Goal: Information Seeking & Learning: Learn about a topic

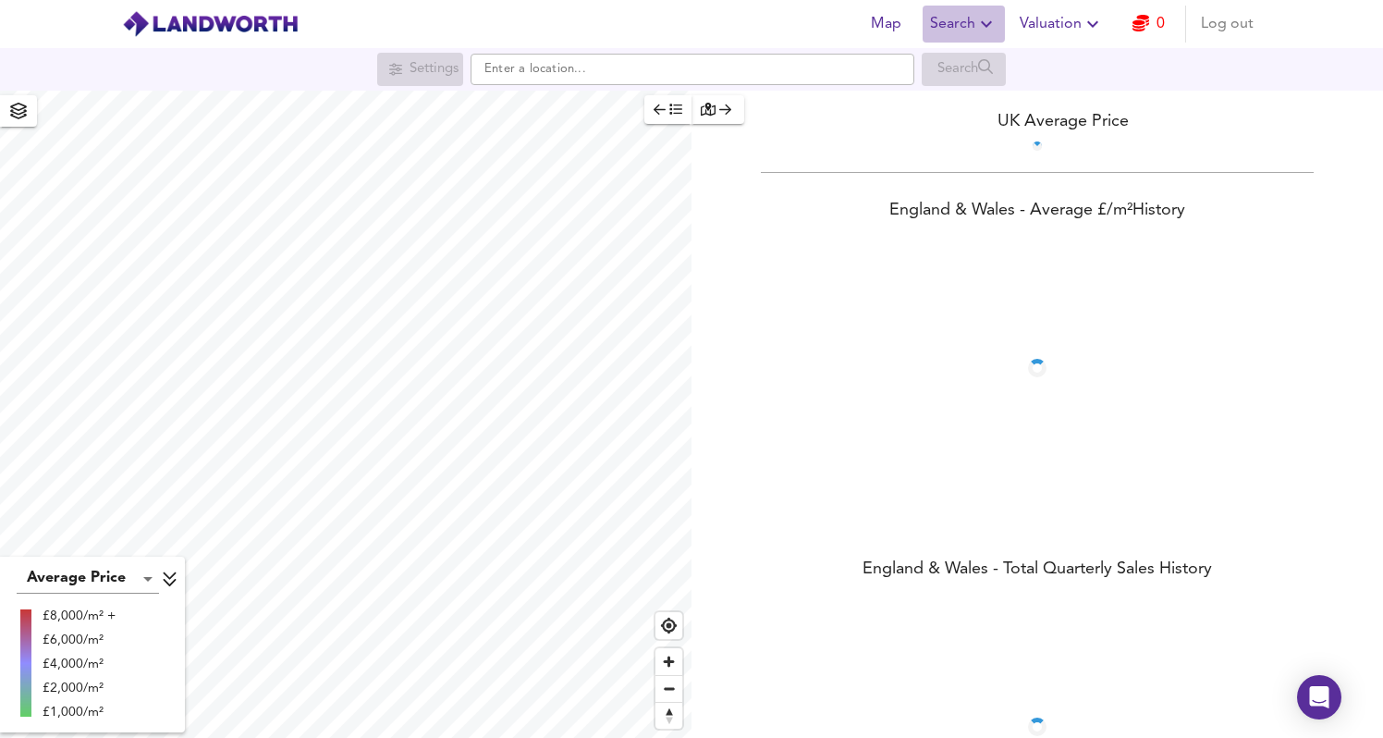
click at [990, 19] on icon "button" at bounding box center [987, 24] width 22 height 22
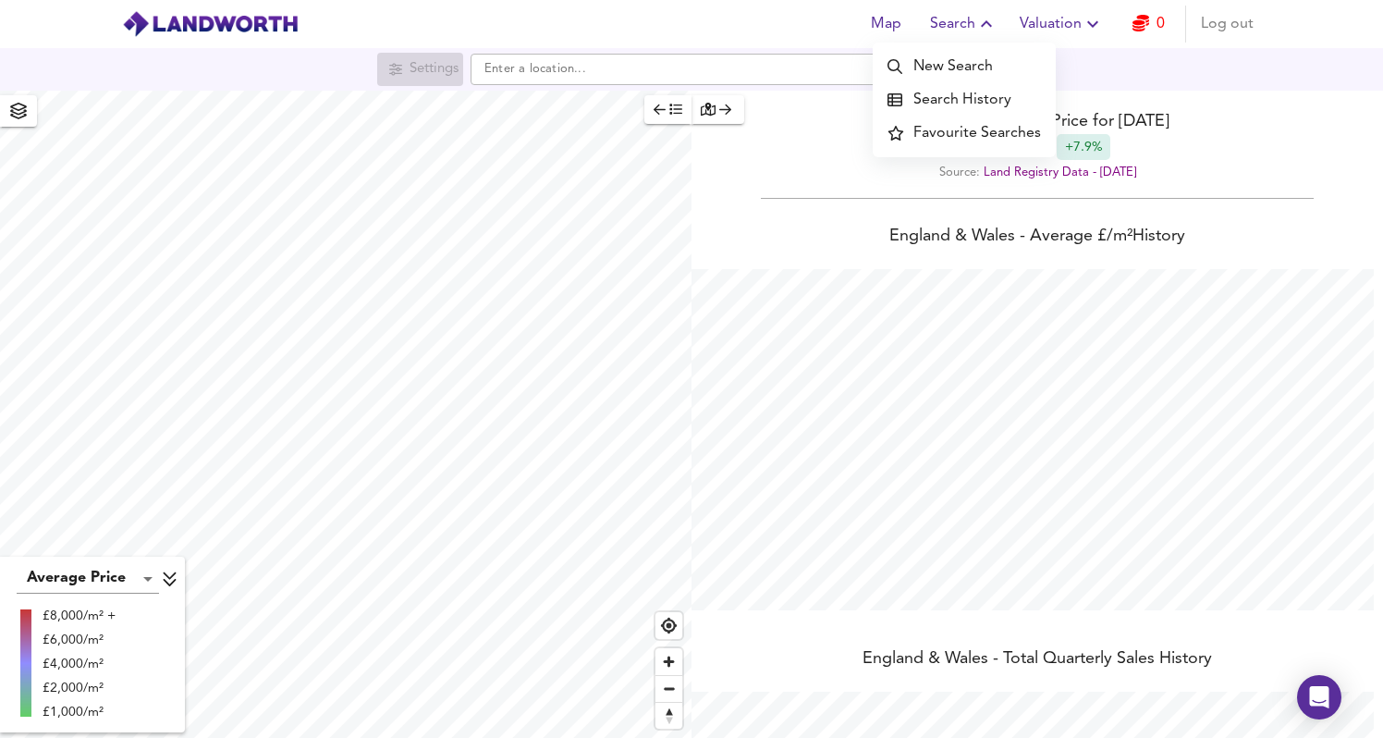
scroll to position [738, 1383]
click at [953, 102] on li "Search History" at bounding box center [964, 99] width 183 height 33
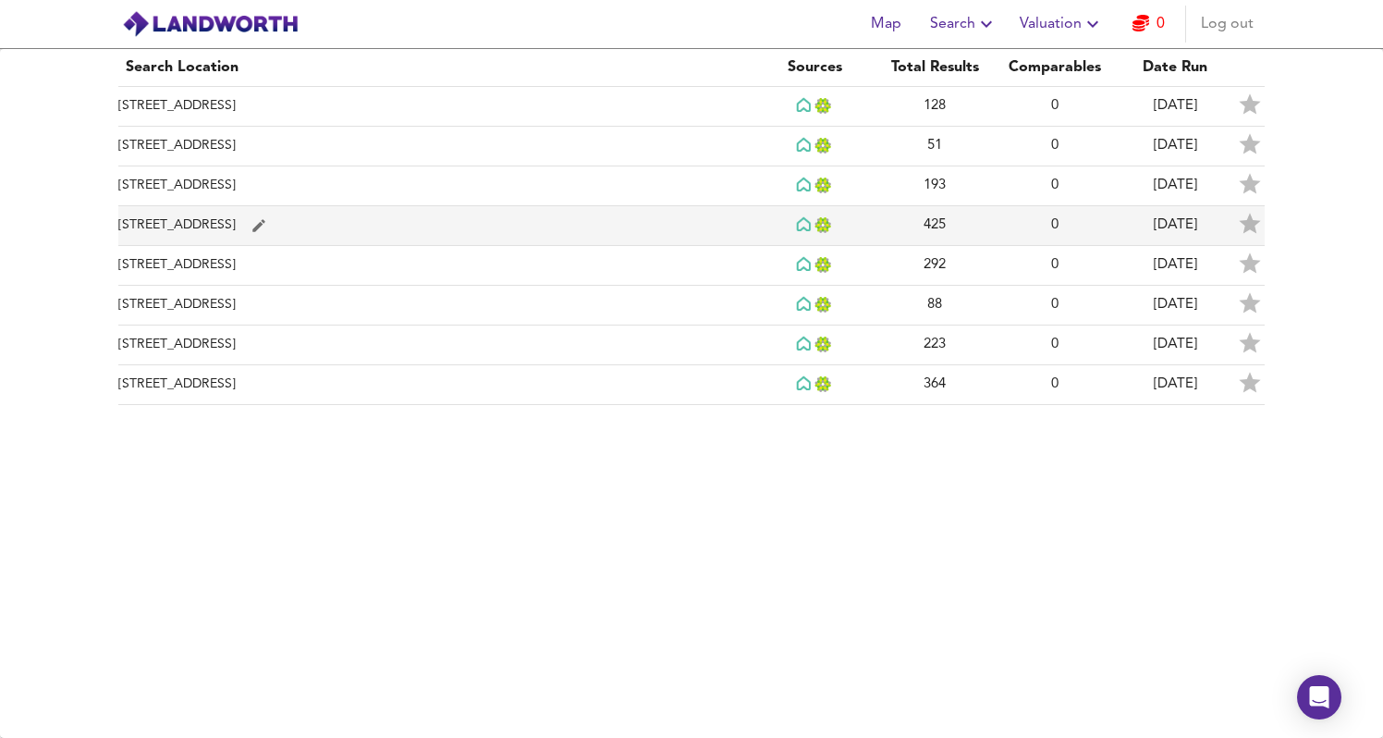
click at [528, 229] on td "[STREET_ADDRESS]" at bounding box center [436, 226] width 636 height 40
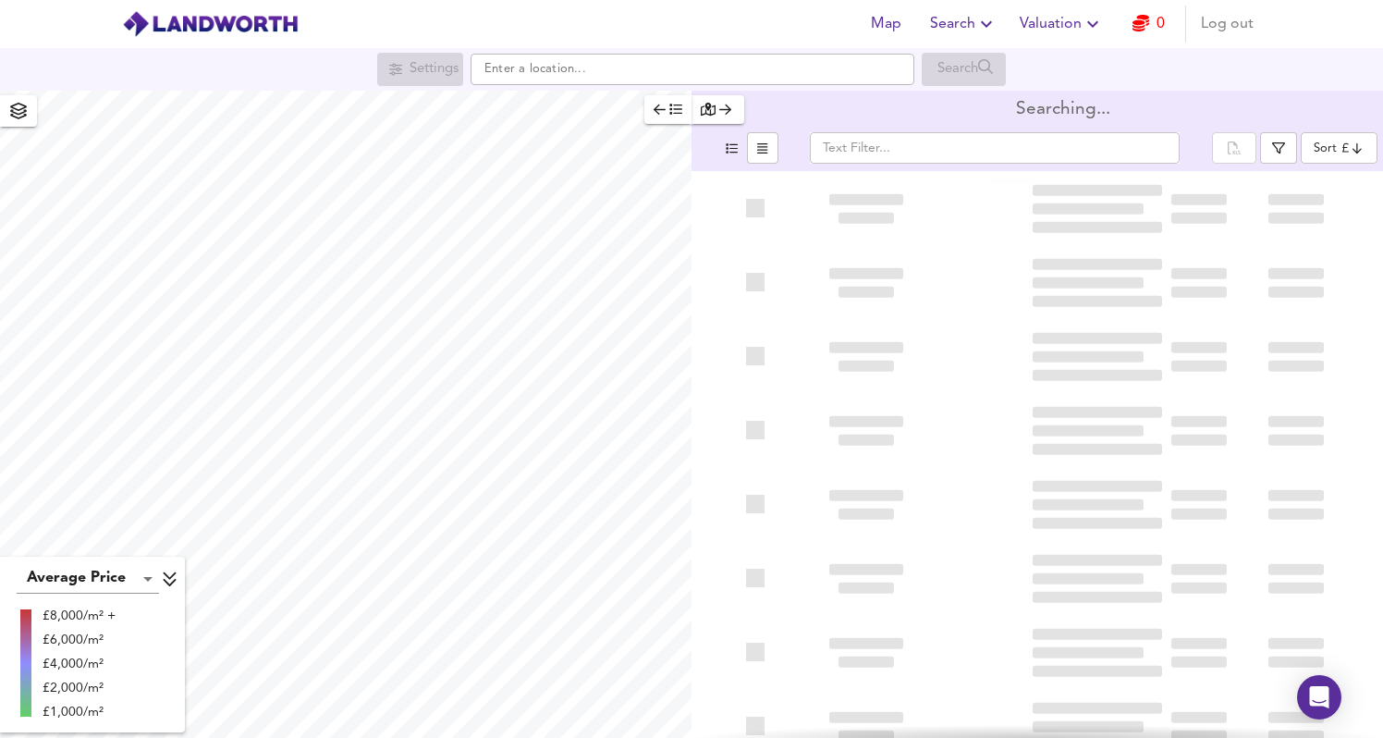
type input "bestdeal"
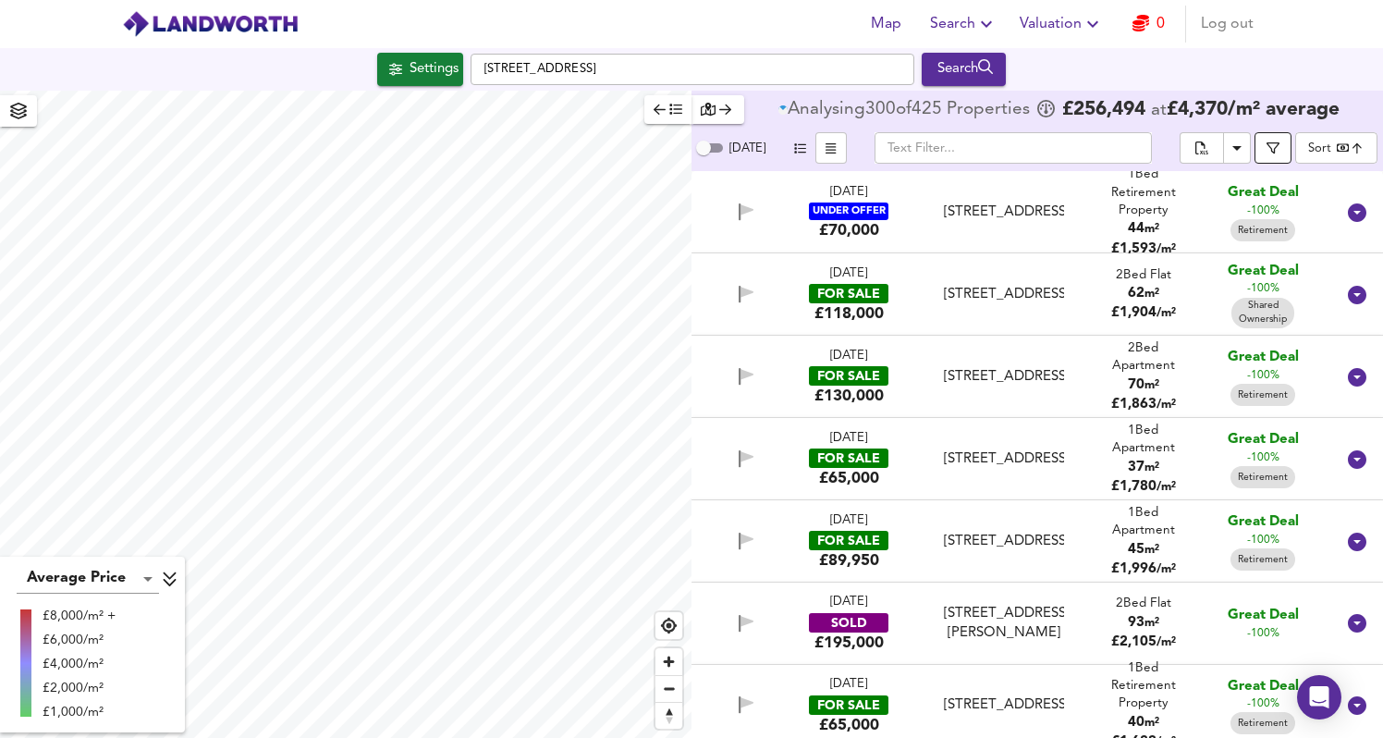
click at [1279, 149] on icon "button" at bounding box center [1273, 147] width 13 height 13
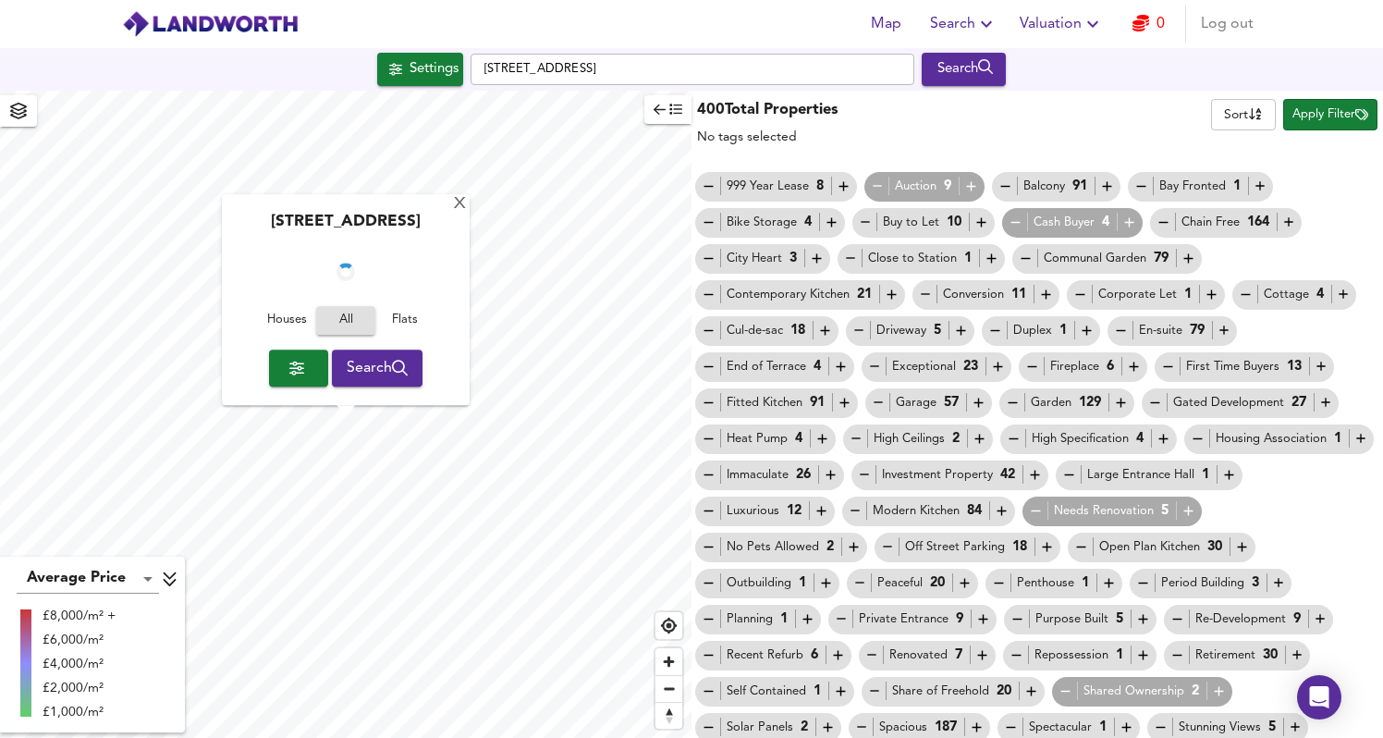
checkbox input "false"
checkbox input "true"
click at [1279, 149] on div "425 Total Properties No tags selected Sort name ​ Apply Filter 999 Year Lease 8…" at bounding box center [1038, 414] width 692 height 647
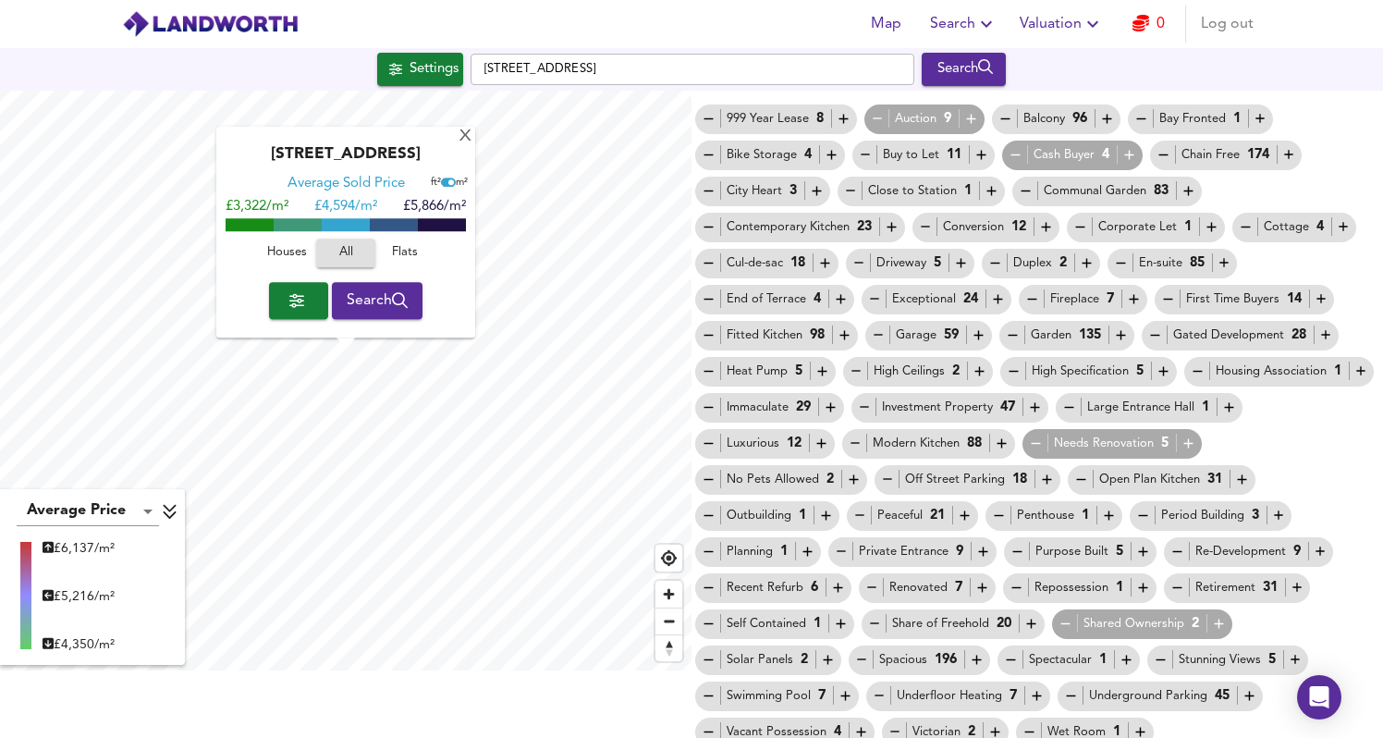
scroll to position [79, 0]
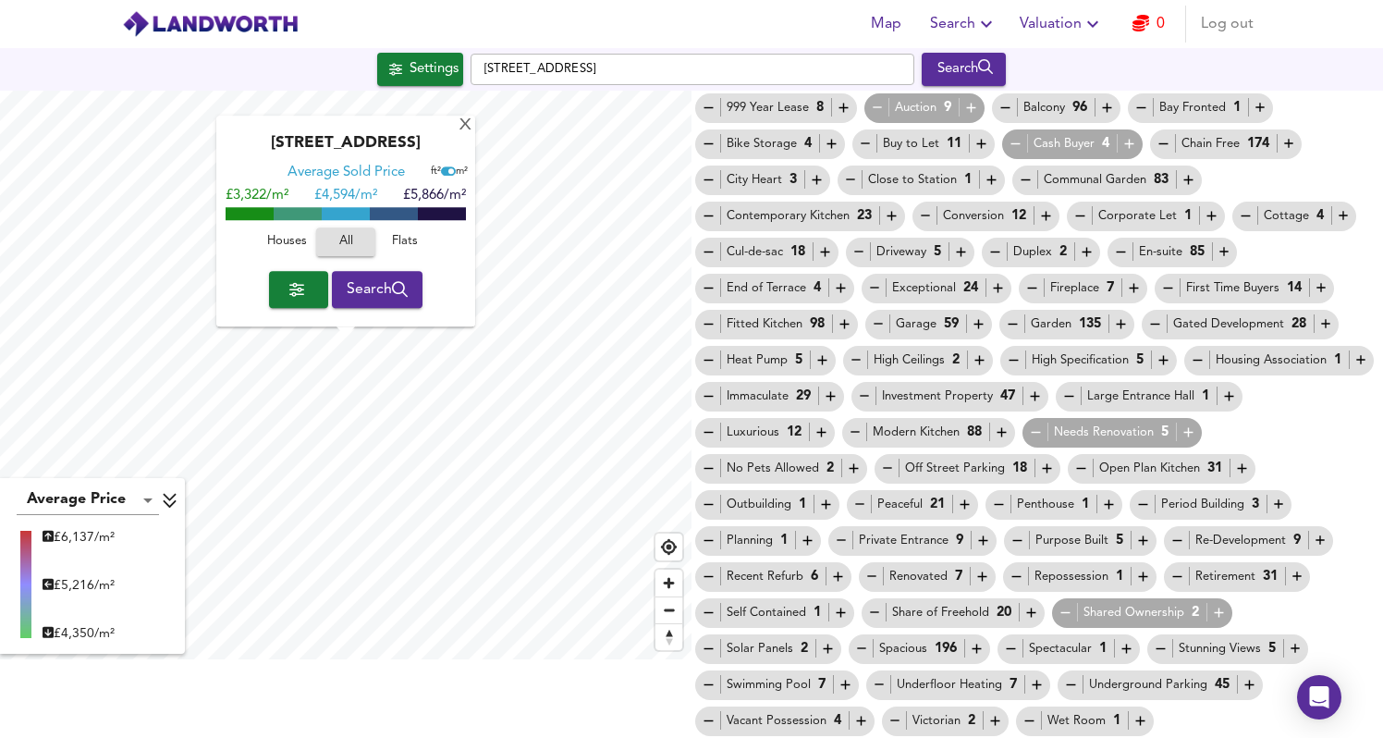
click at [1055, 613] on span "Shared Ownership 2" at bounding box center [1142, 612] width 180 height 19
click at [1063, 614] on icon "button" at bounding box center [1066, 613] width 16 height 16
click at [1180, 571] on icon "button" at bounding box center [1178, 577] width 16 height 16
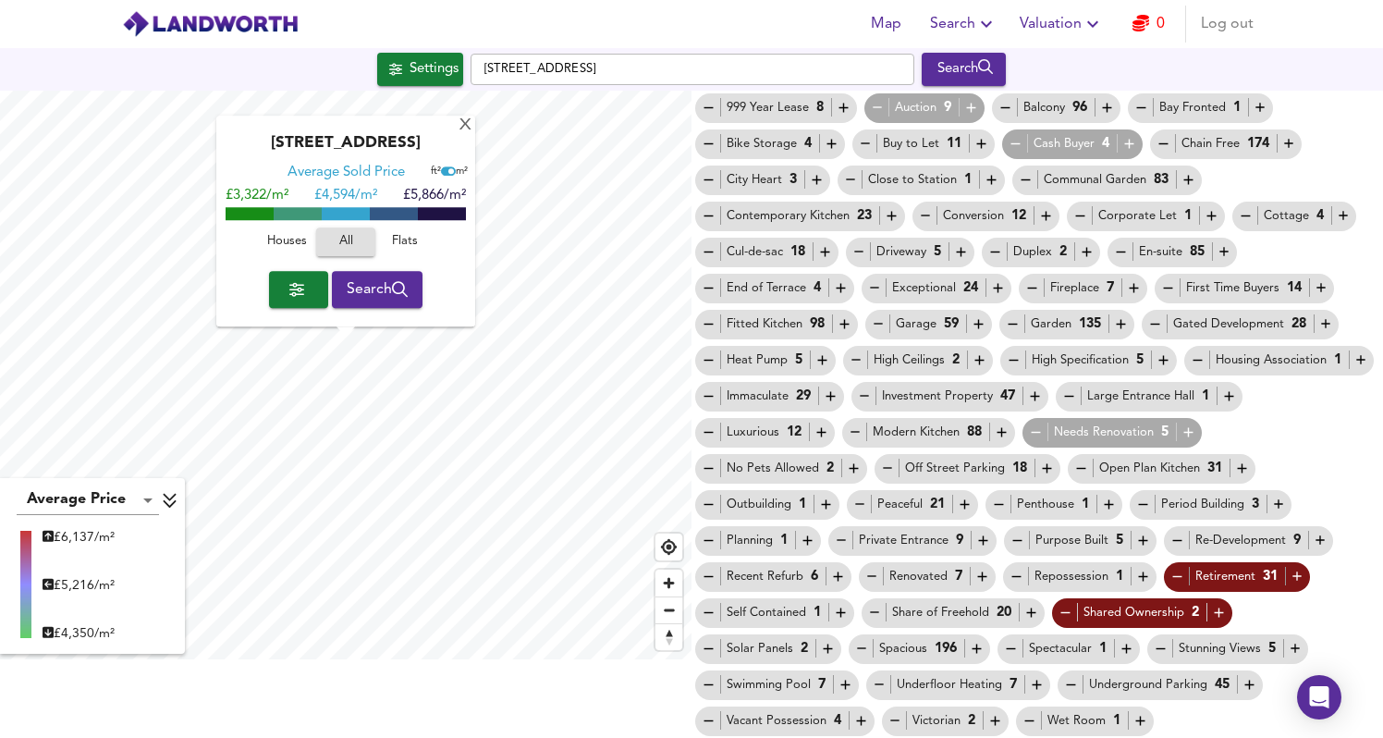
scroll to position [0, 0]
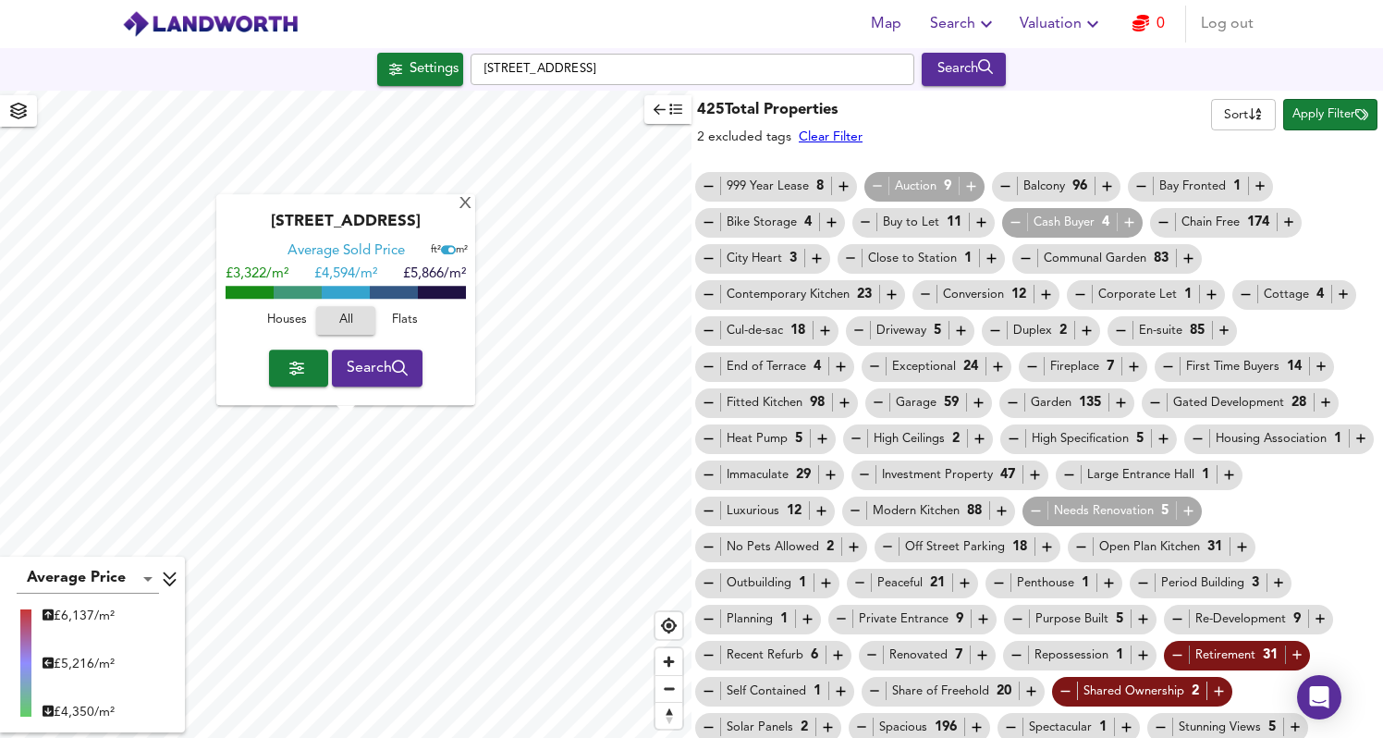
click at [1348, 112] on span "Apply Filter" at bounding box center [1331, 114] width 76 height 21
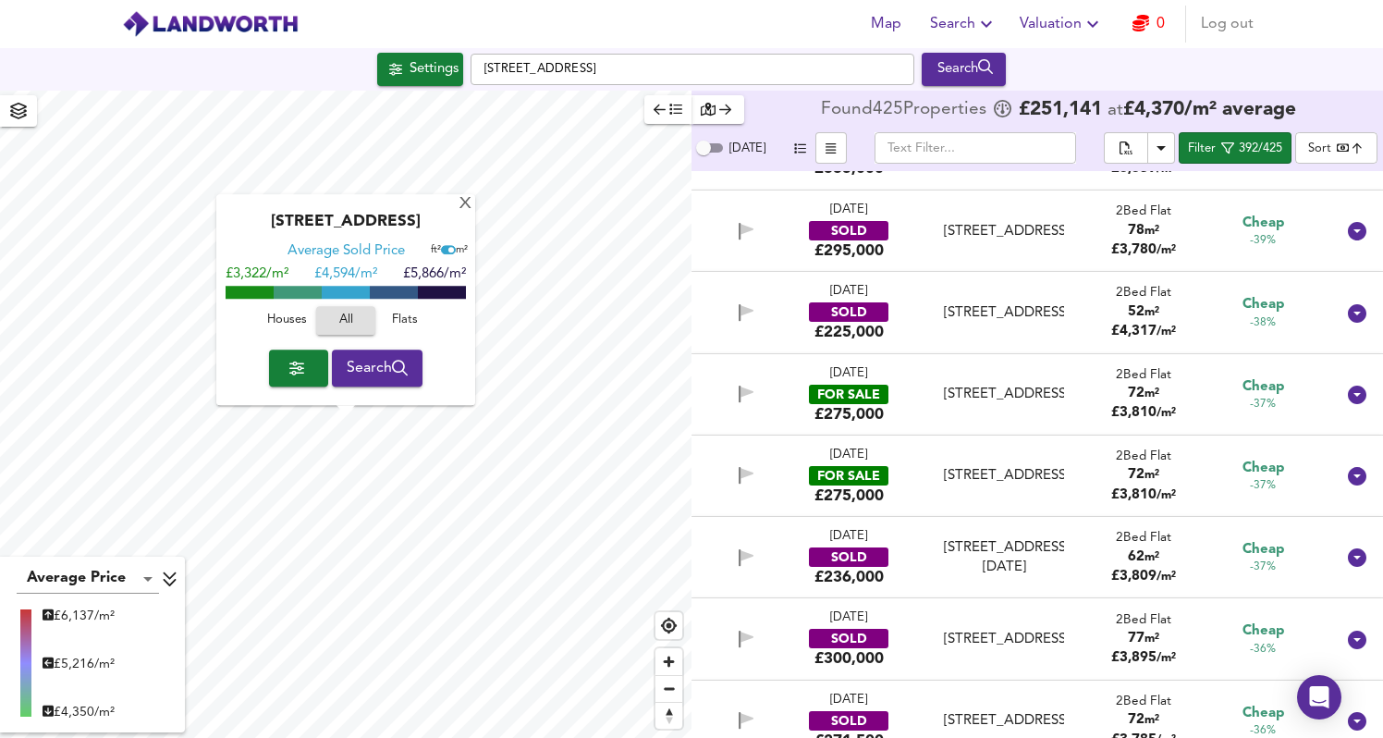
scroll to position [6209, 0]
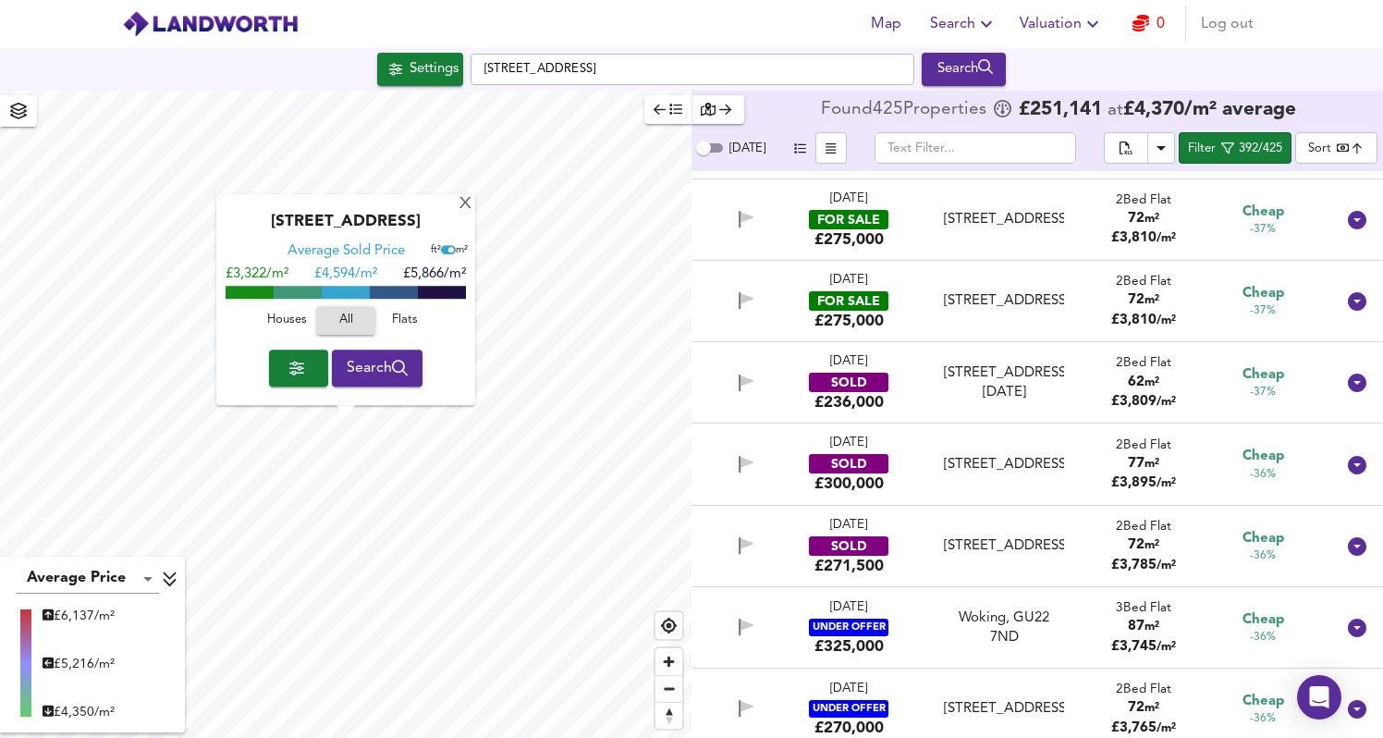
click at [1129, 372] on div "2 Bed Flat" at bounding box center [1143, 363] width 65 height 18
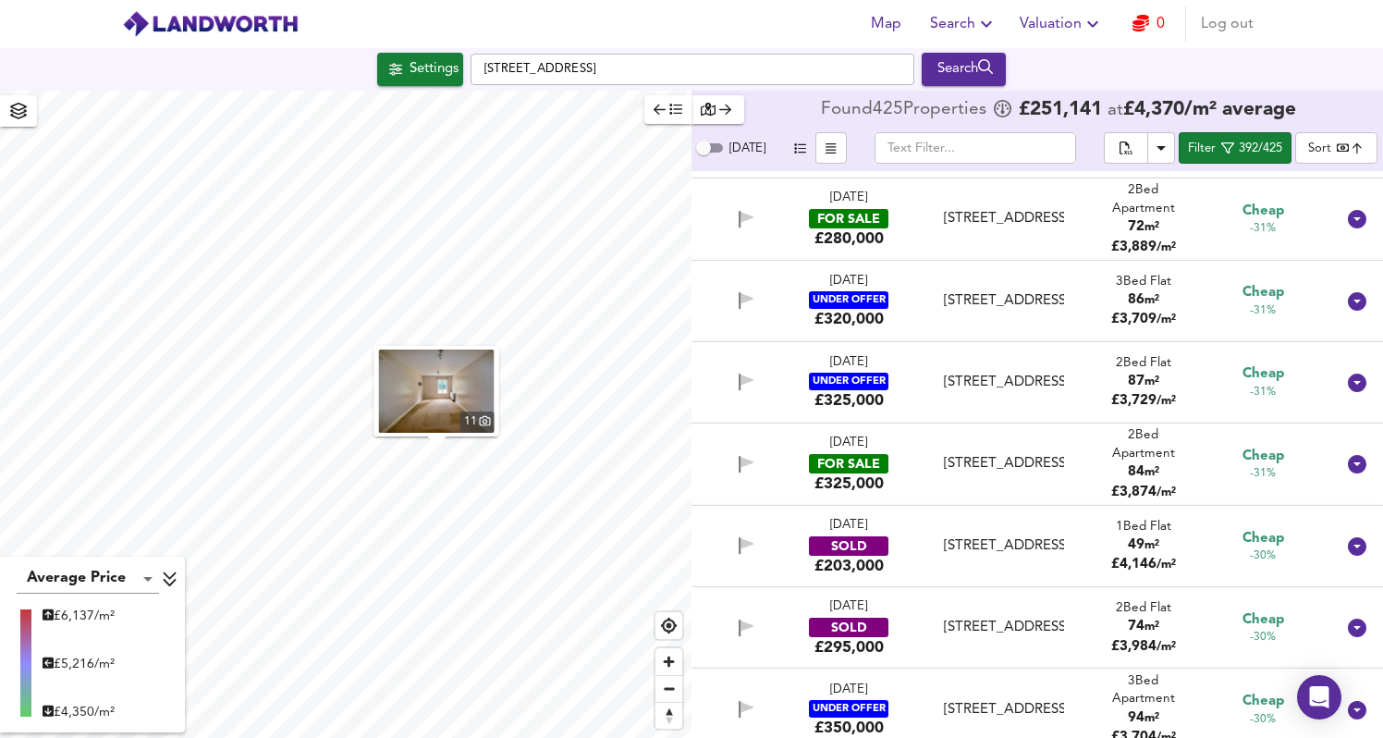
scroll to position [8367, 0]
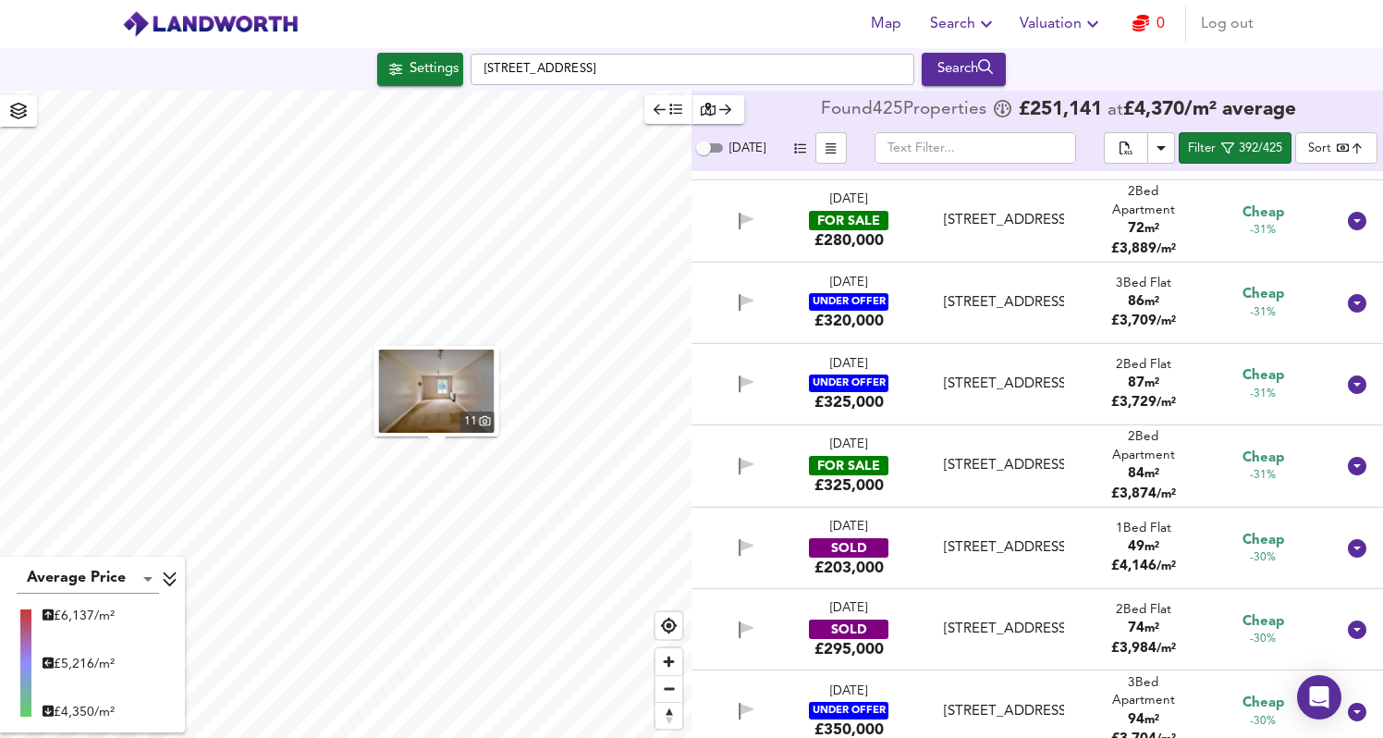
click at [1017, 475] on div "[STREET_ADDRESS]" at bounding box center [1003, 465] width 119 height 19
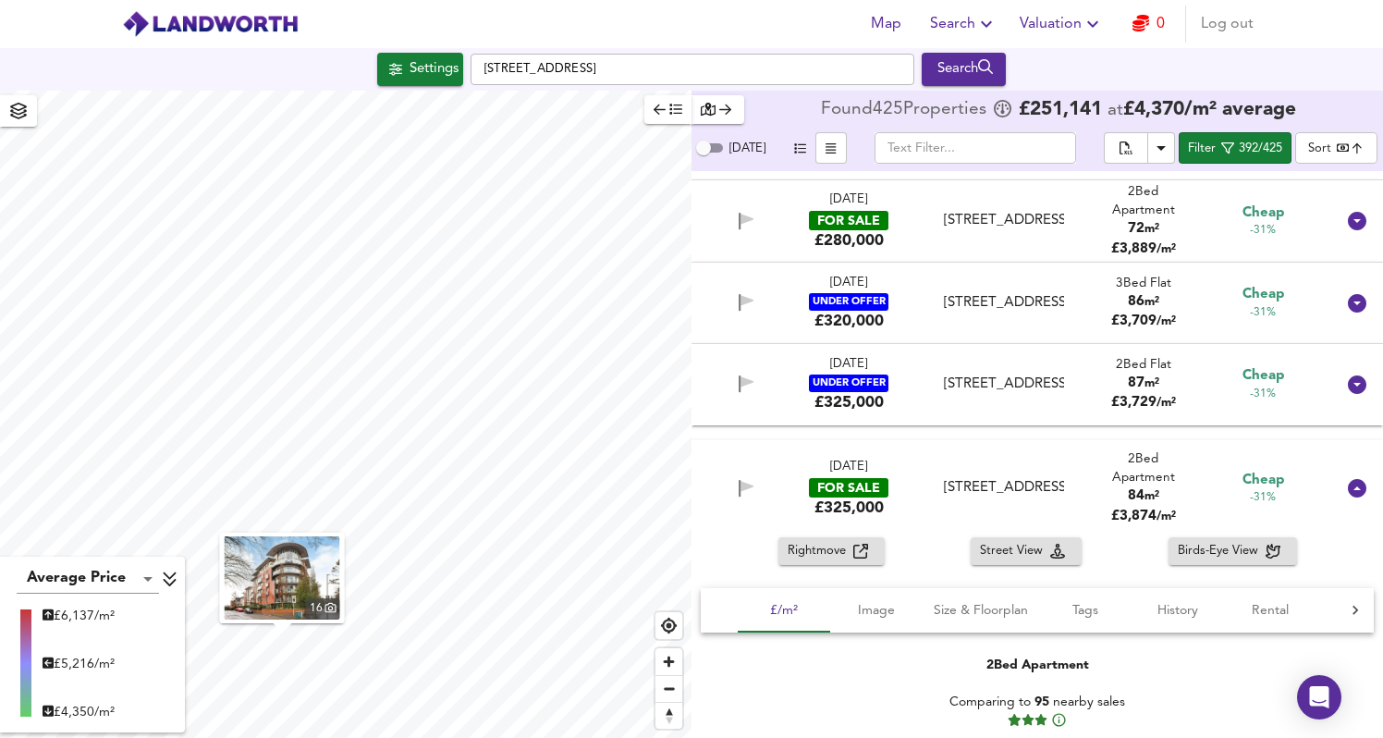
click at [980, 43] on div "Map Search Valuation 0 Log out" at bounding box center [692, 24] width 1184 height 46
click at [980, 20] on icon "button" at bounding box center [987, 24] width 22 height 22
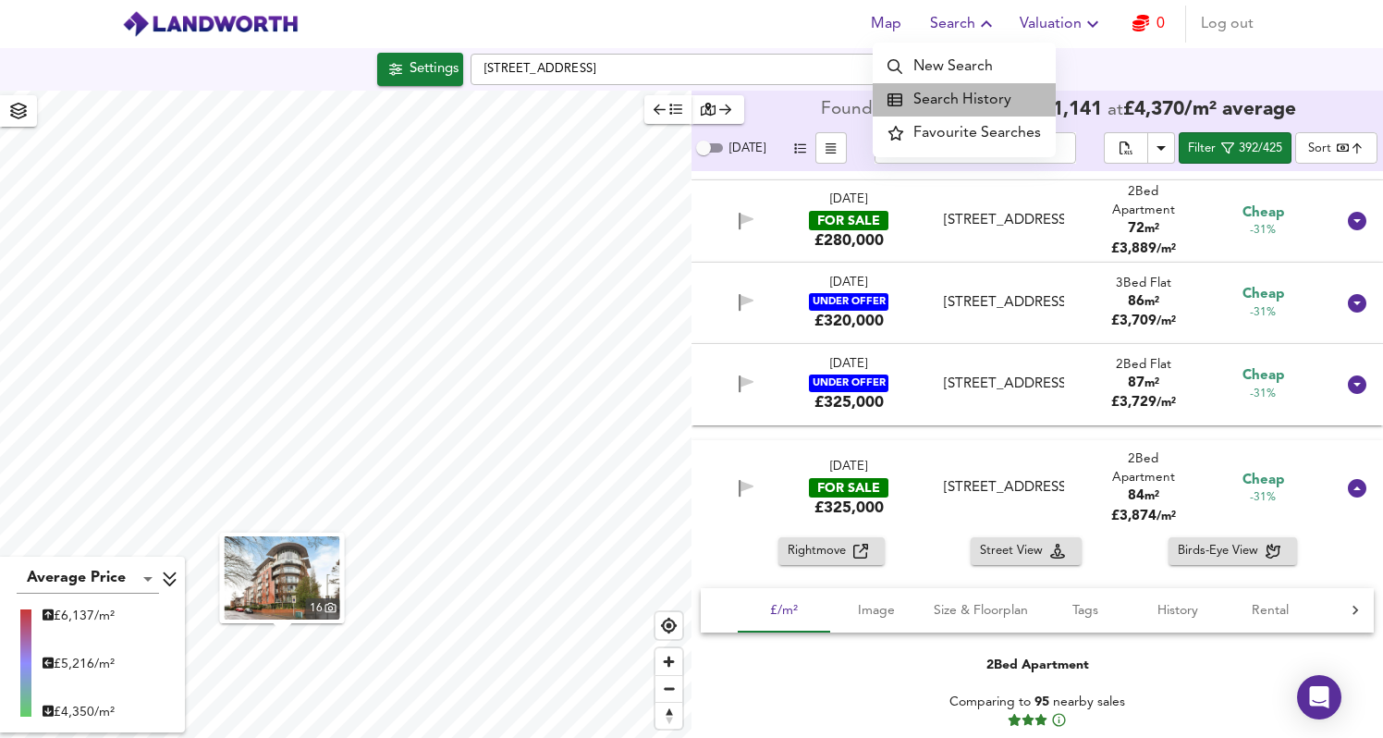
click at [973, 93] on li "Search History" at bounding box center [964, 99] width 183 height 33
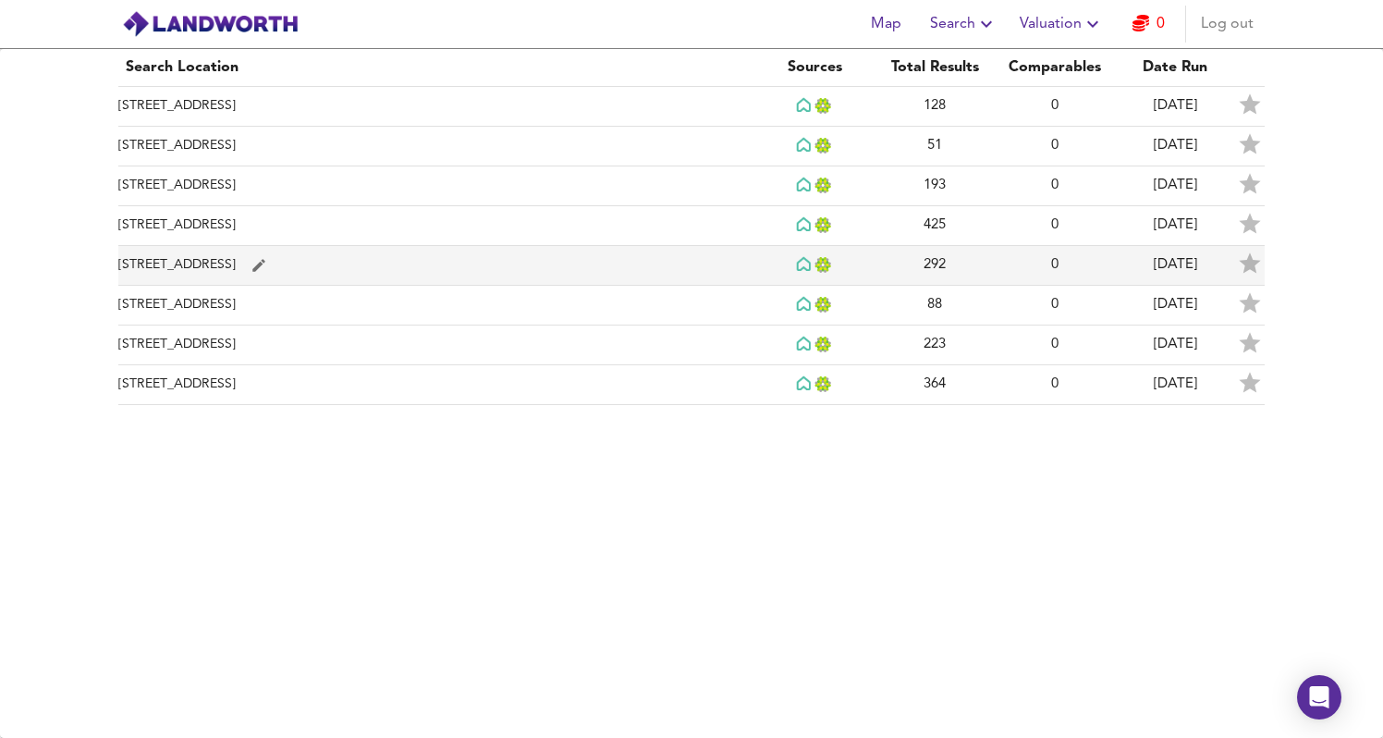
click at [533, 249] on td "[STREET_ADDRESS]" at bounding box center [436, 266] width 636 height 40
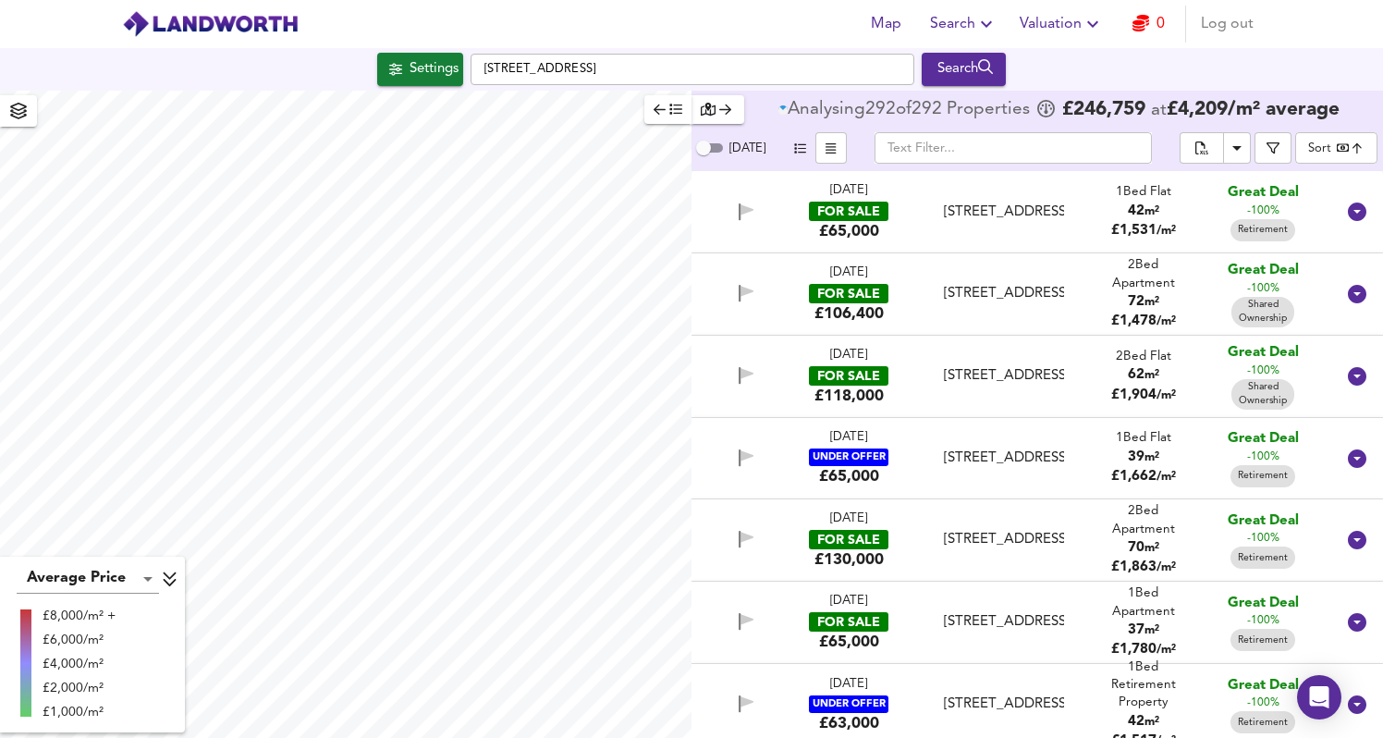
type input "bestdeal"
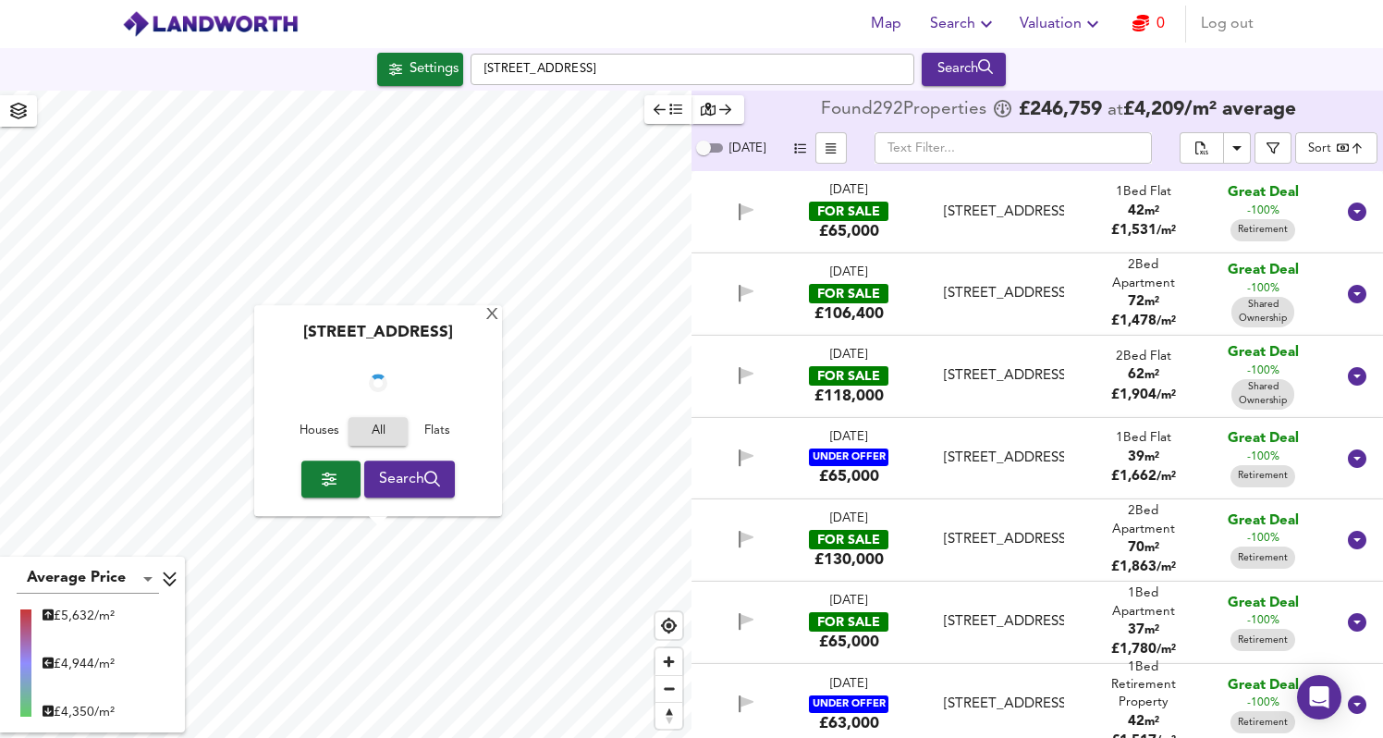
checkbox input "false"
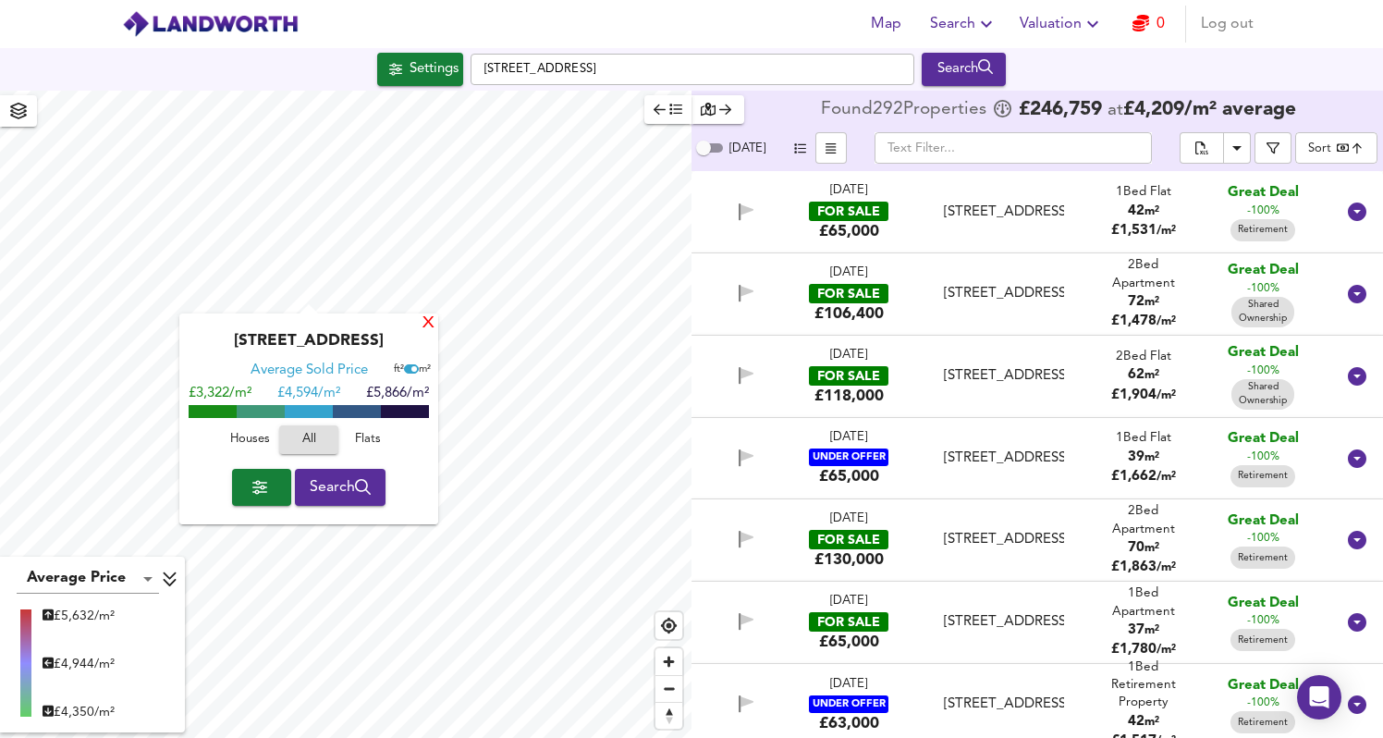
click at [429, 318] on div "X" at bounding box center [429, 324] width 16 height 18
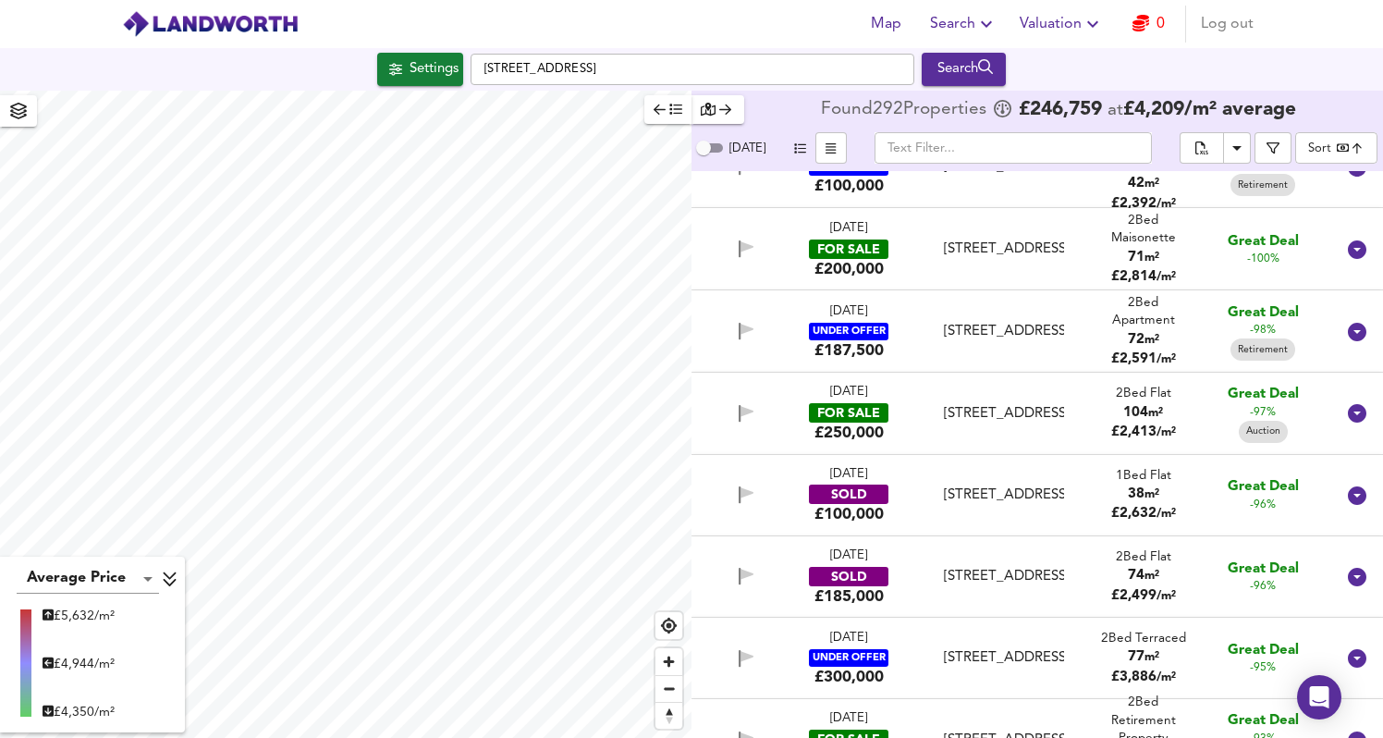
scroll to position [1924, 0]
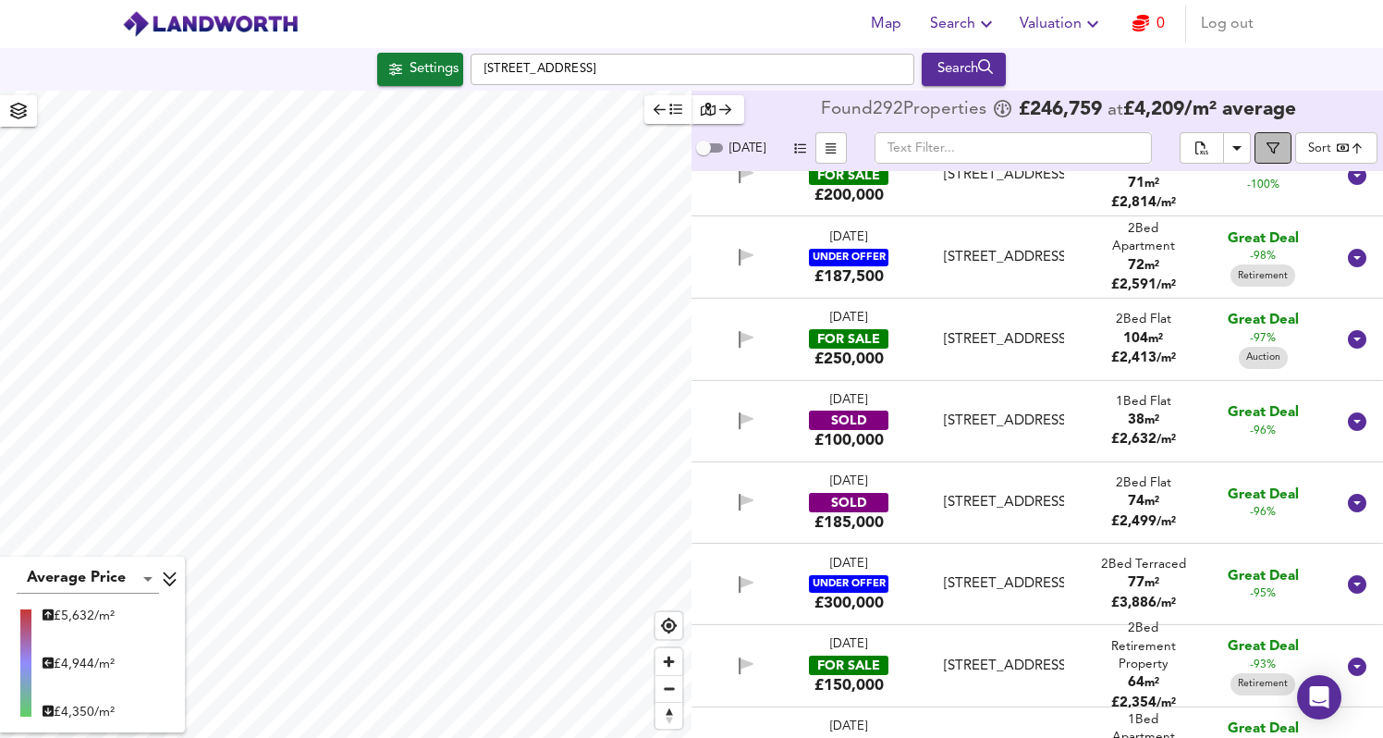
click at [1282, 156] on button "button" at bounding box center [1273, 147] width 37 height 31
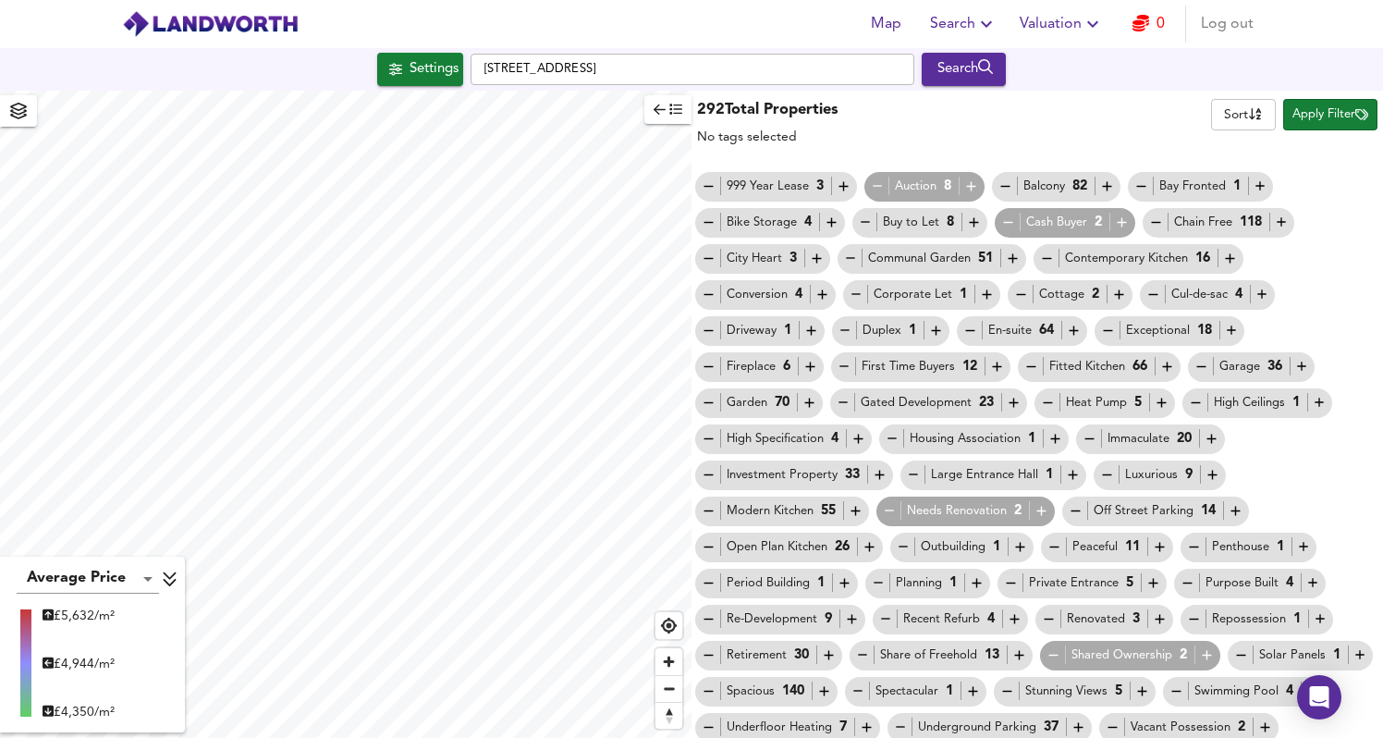
scroll to position [43, 0]
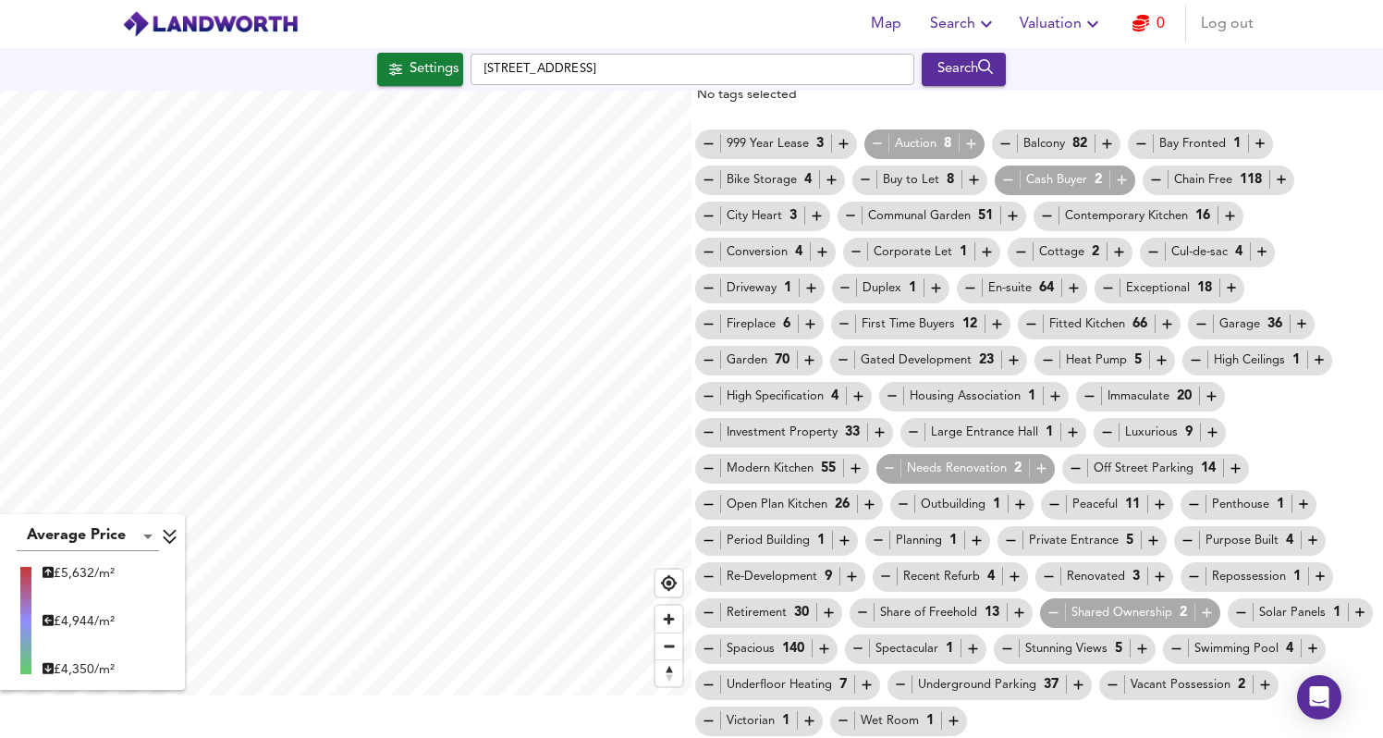
click at [715, 613] on icon "button" at bounding box center [709, 613] width 16 height 16
click at [1058, 610] on icon "button" at bounding box center [1054, 613] width 16 height 16
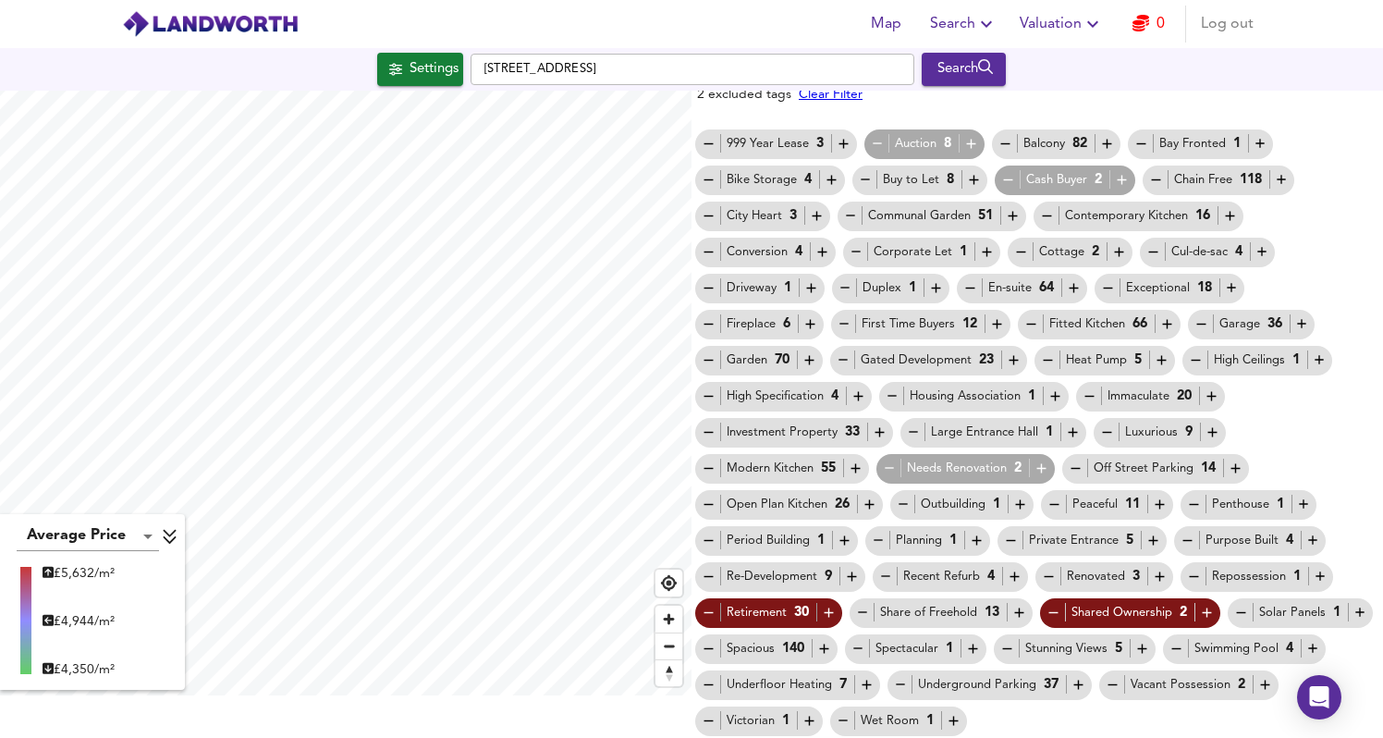
click at [1326, 191] on div "999 Year Lease 3 Auction 8 Balcony 82 Bay Fronted 1 Bike Storage 4 Buy to Let 8…" at bounding box center [1038, 432] width 692 height 613
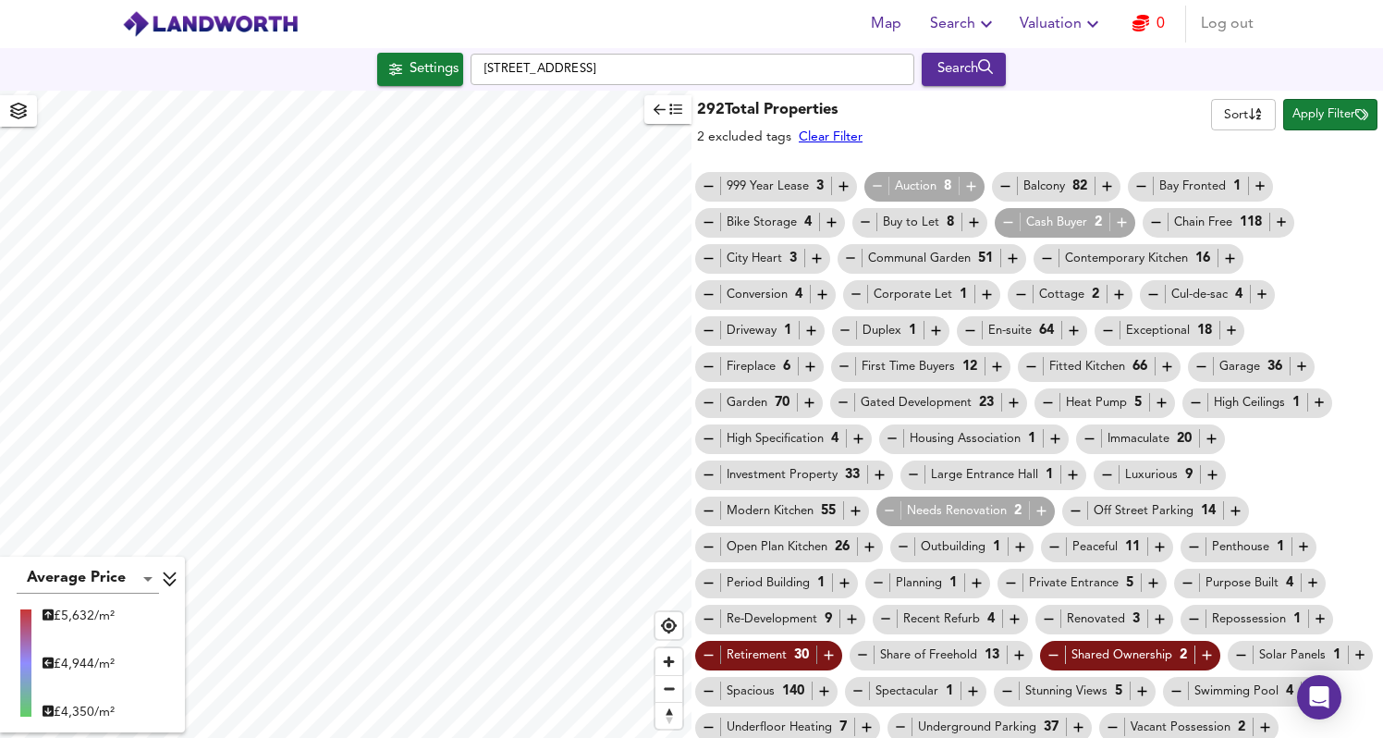
click at [1340, 113] on span "Apply Filter" at bounding box center [1331, 114] width 76 height 21
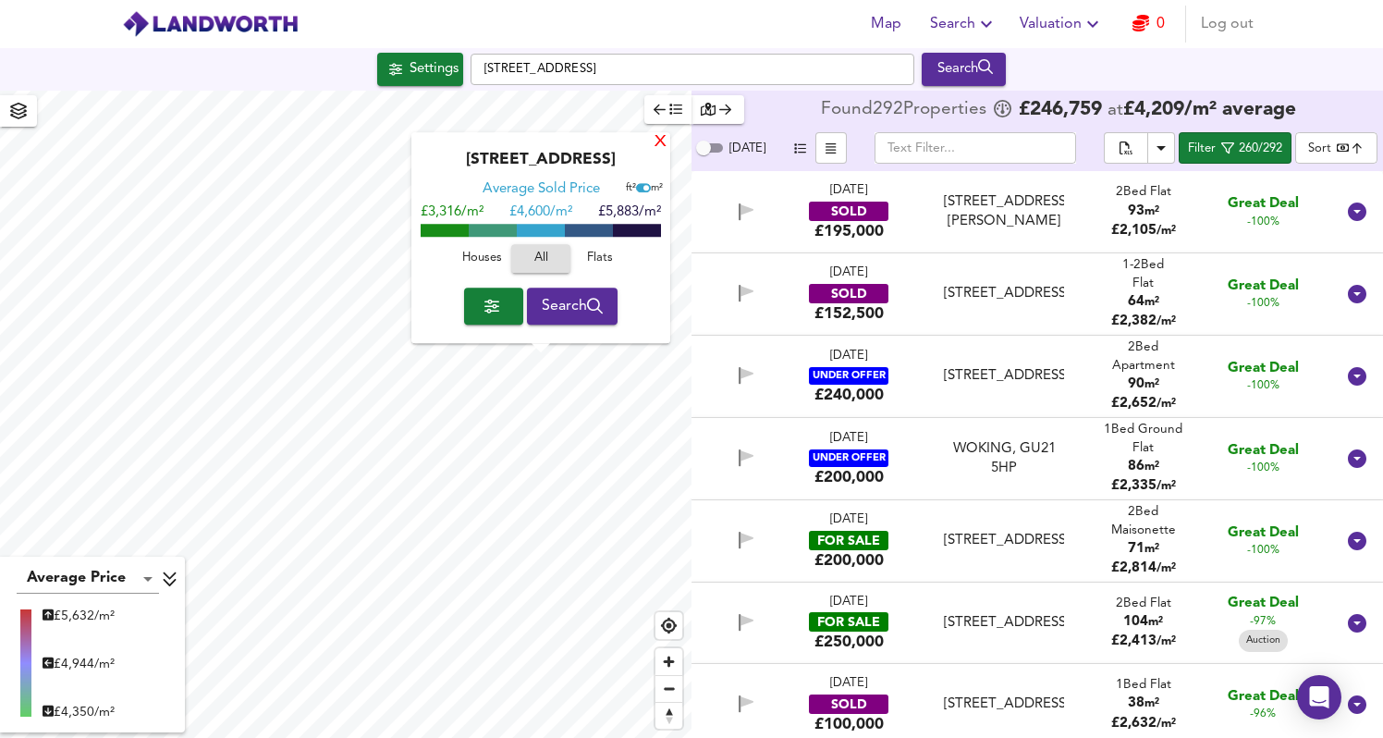
click at [661, 144] on div "X" at bounding box center [661, 143] width 16 height 18
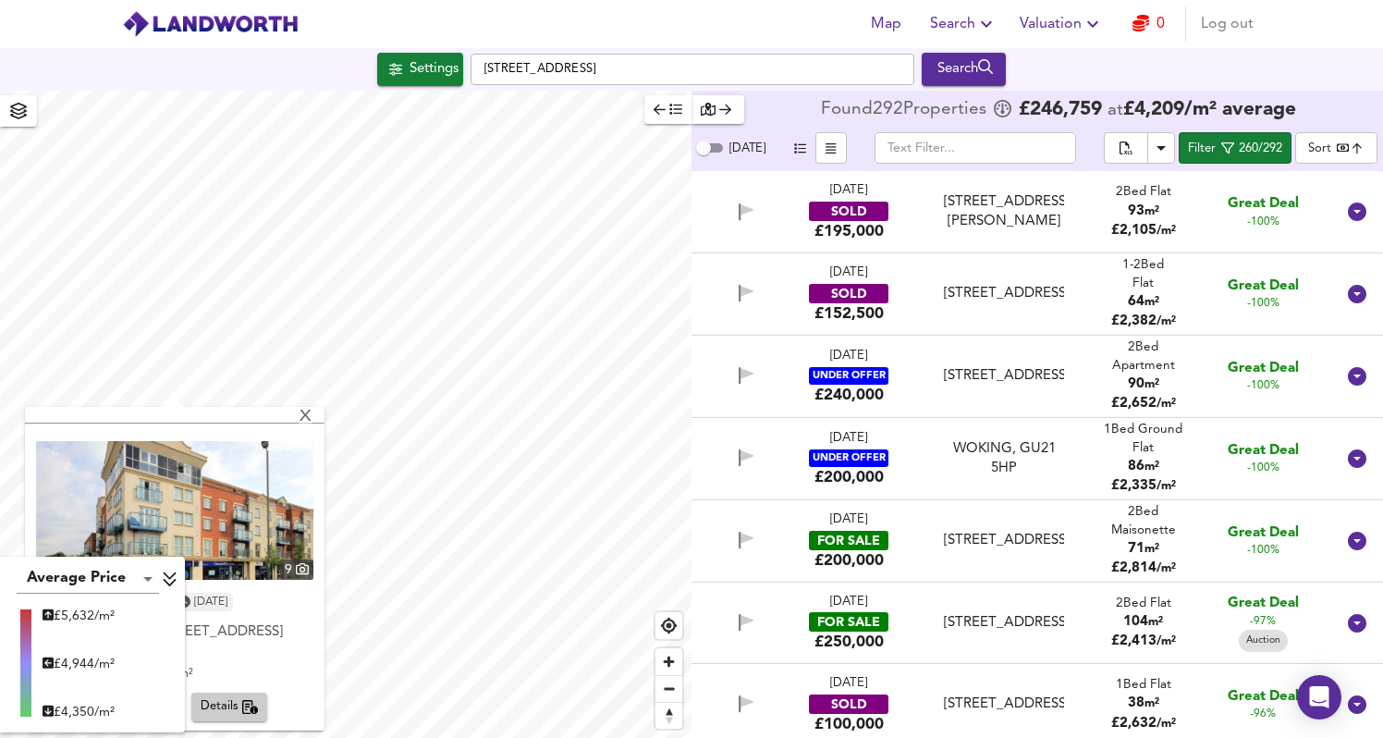
scroll to position [310, 0]
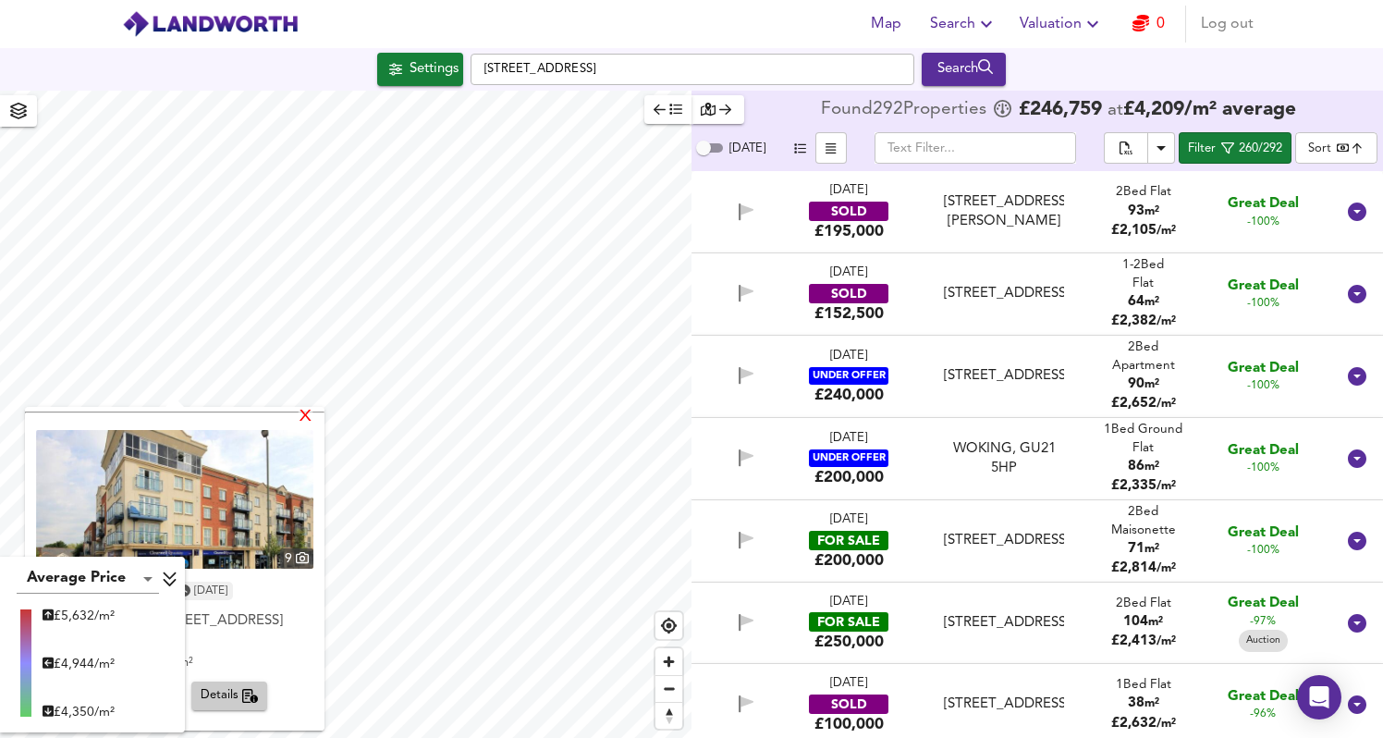
click at [313, 413] on div "X" at bounding box center [306, 418] width 16 height 18
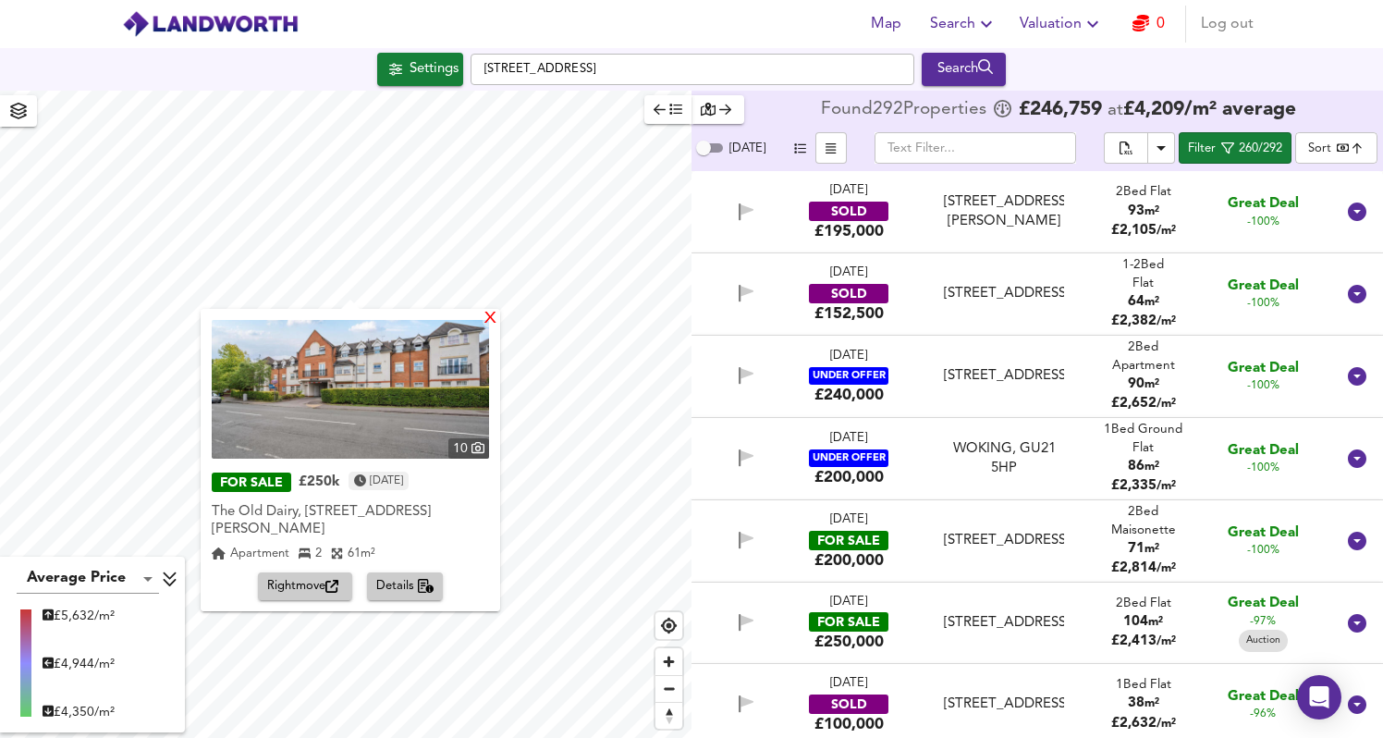
click at [490, 317] on div "X" at bounding box center [491, 320] width 16 height 18
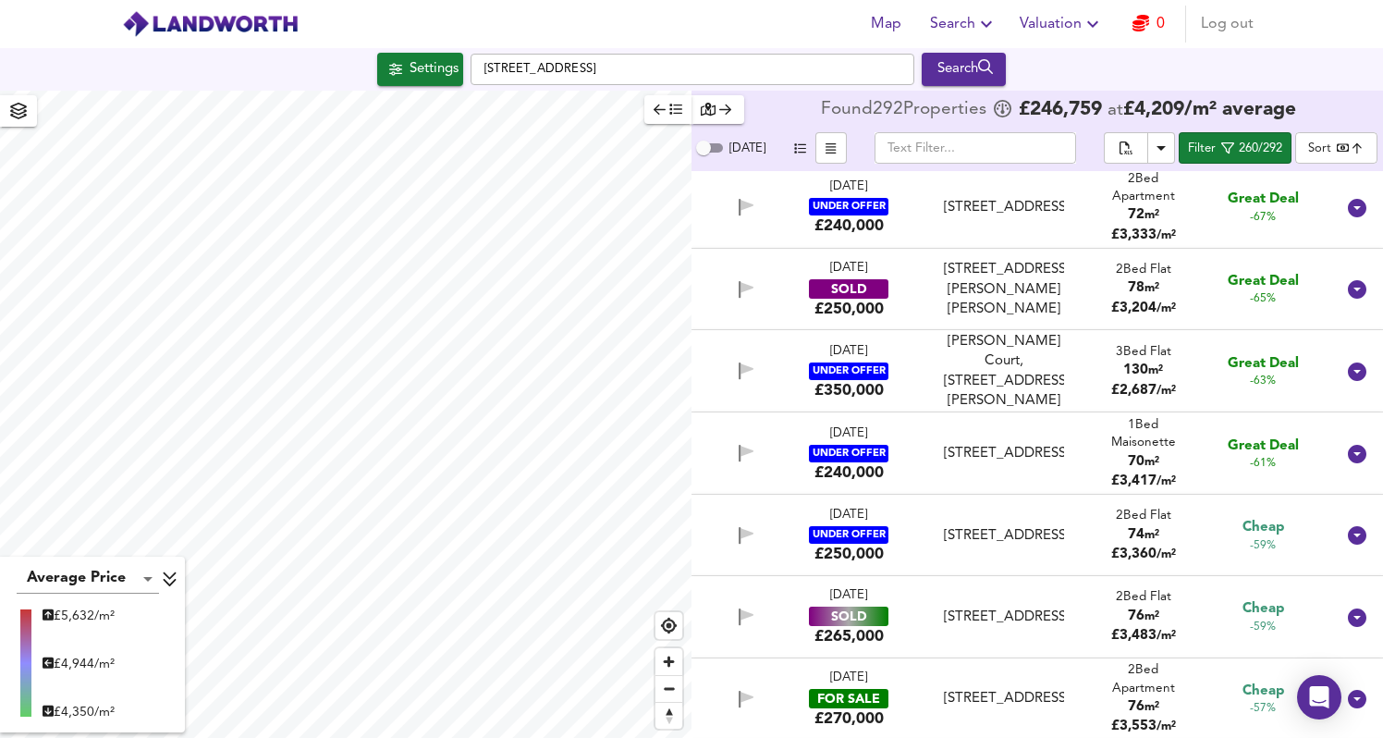
scroll to position [1150, 0]
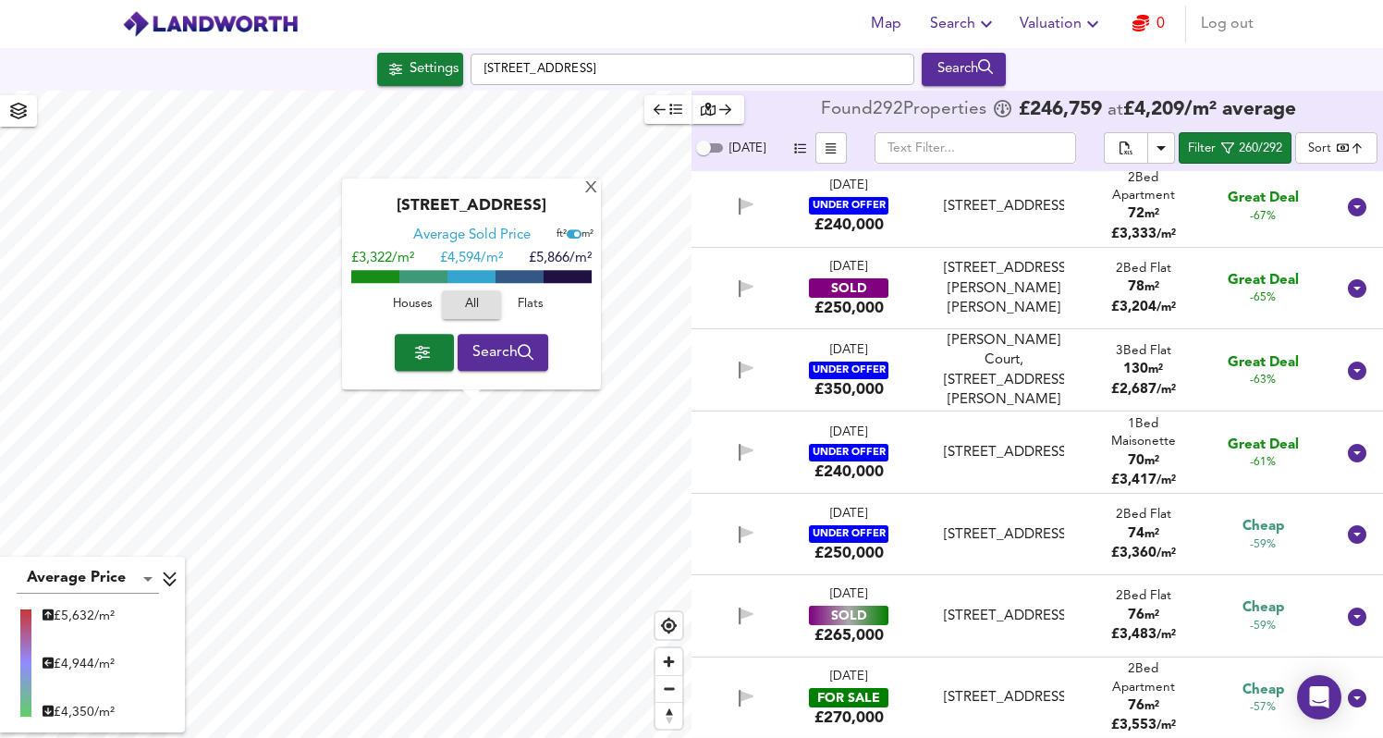
click at [432, 367] on button "button" at bounding box center [424, 352] width 59 height 37
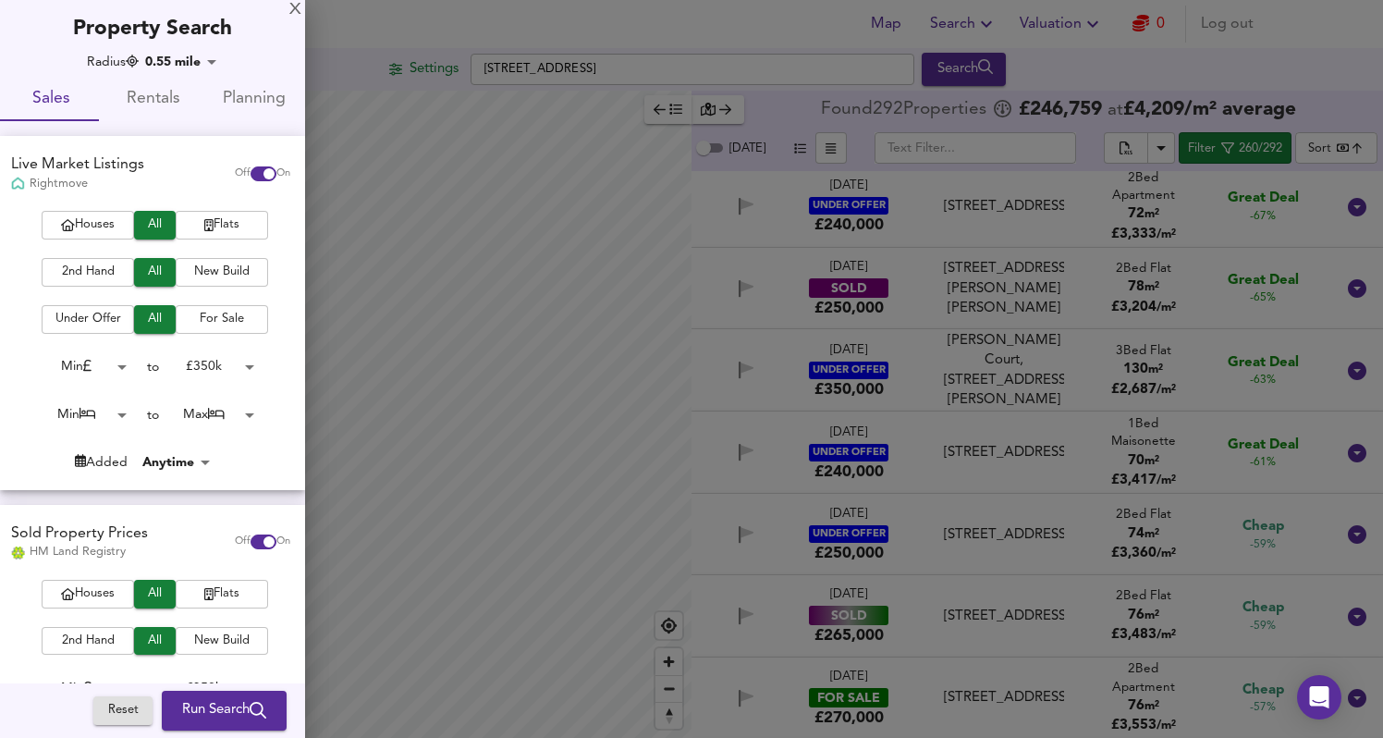
click at [227, 360] on body "Map Search Valuation 0 Log out [GEOGRAPHIC_DATA] Search Average Price landworth…" at bounding box center [691, 369] width 1383 height 738
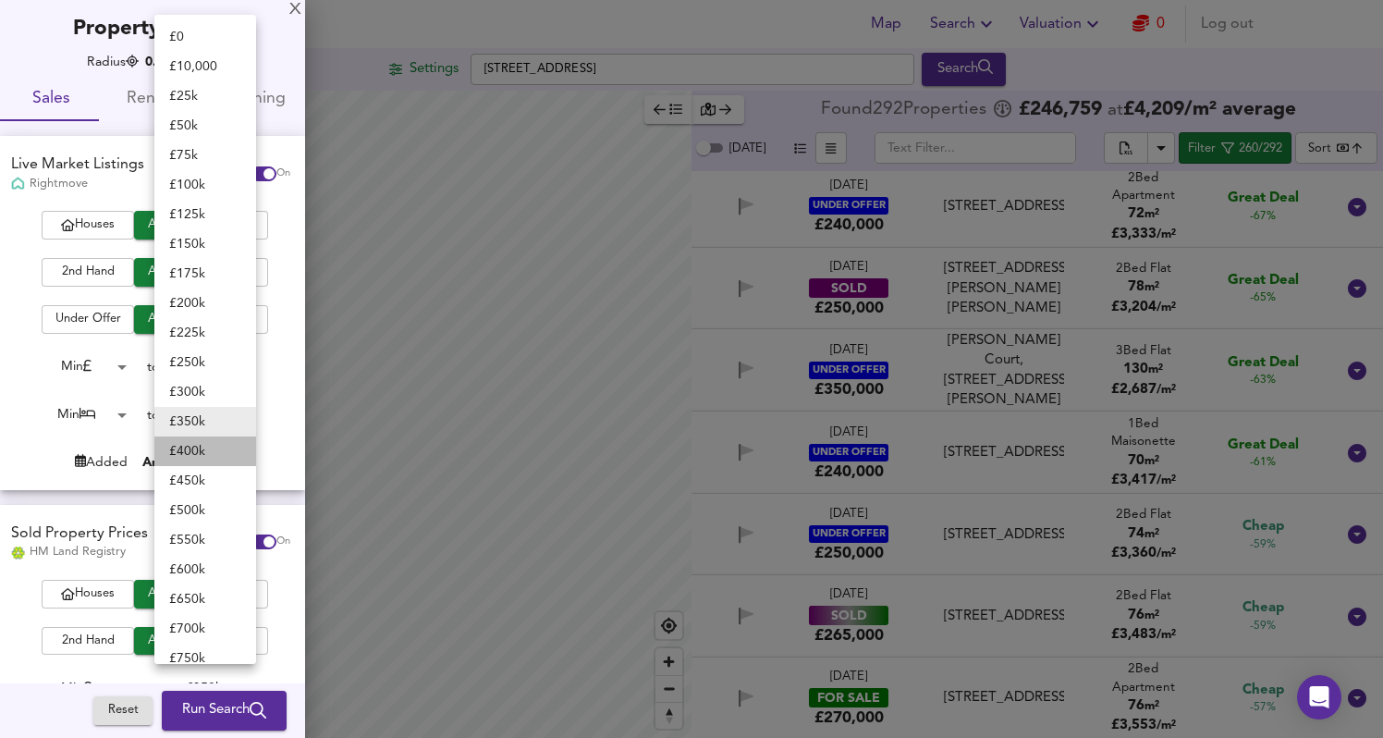
click at [210, 443] on li "£ 400k" at bounding box center [205, 451] width 102 height 30
type input "400000"
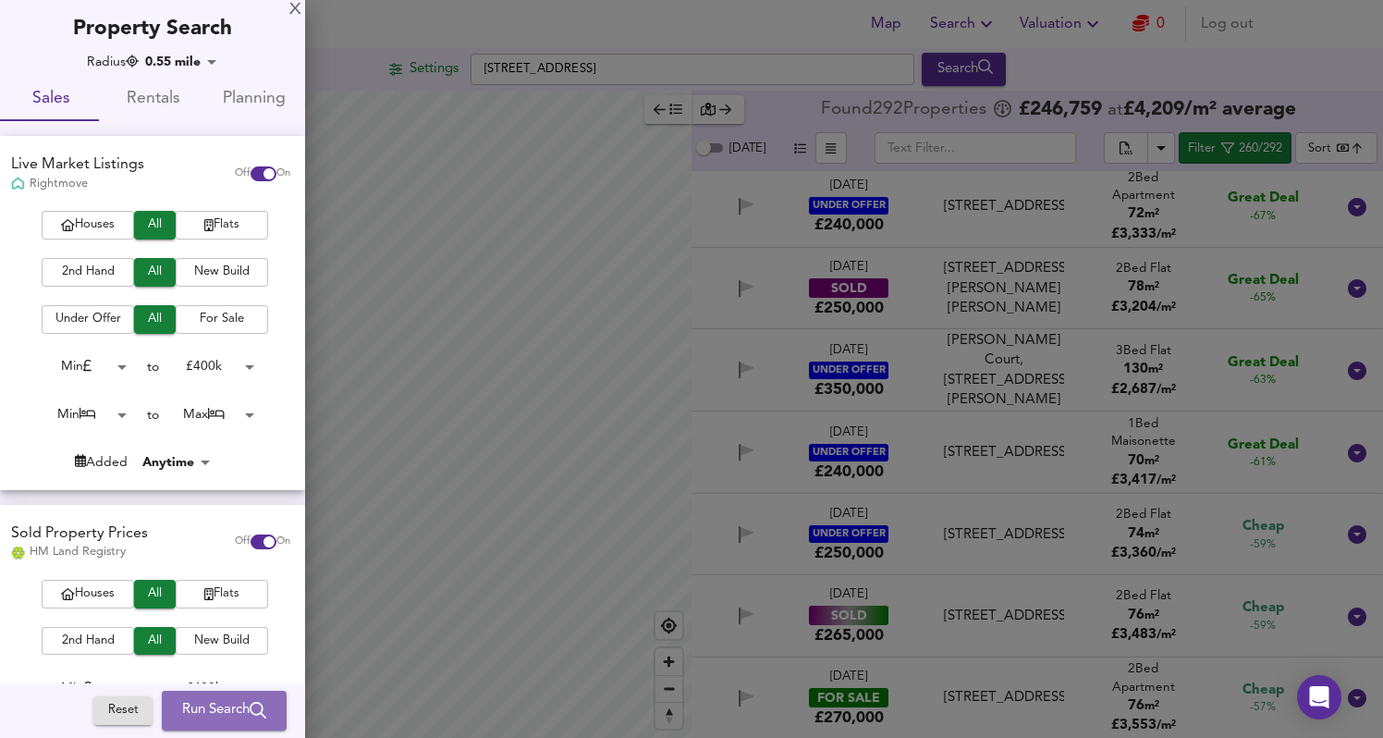
click at [234, 699] on span "Run Search" at bounding box center [224, 711] width 84 height 24
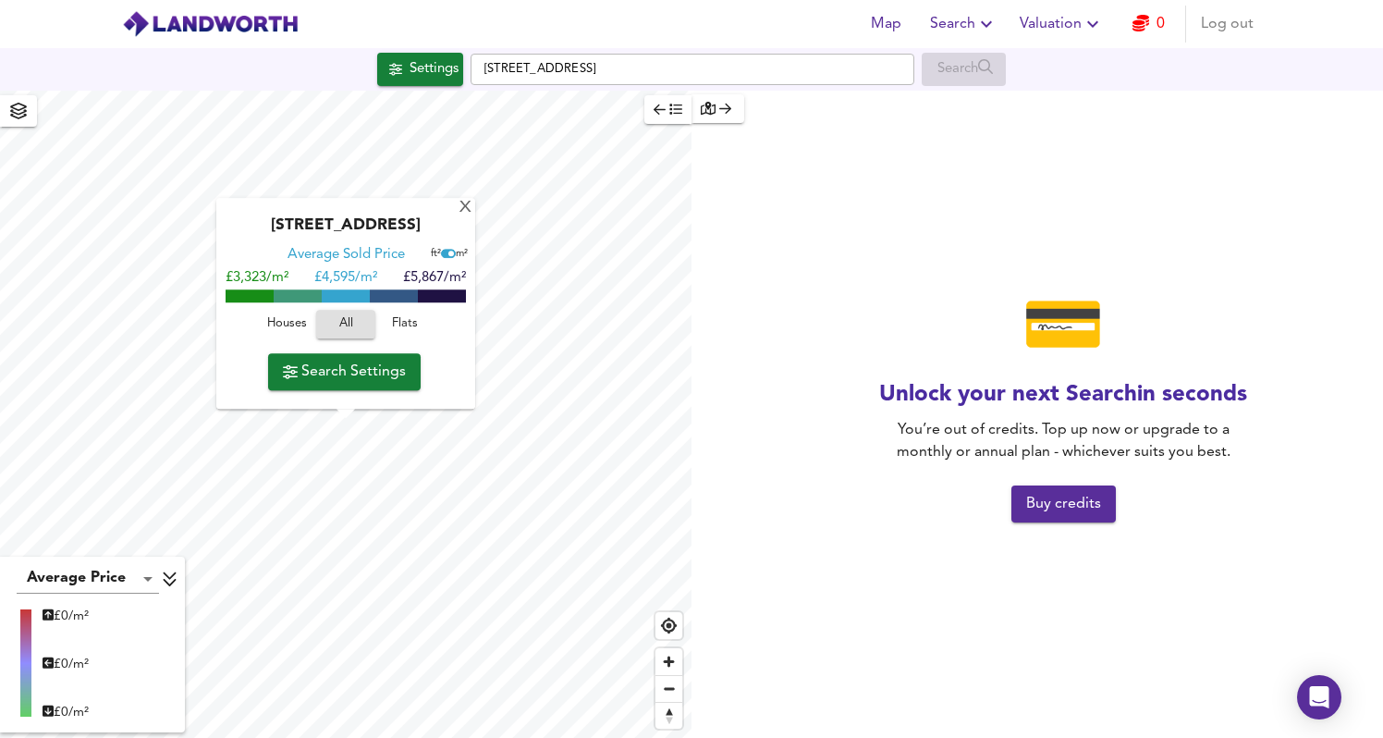
click at [975, 18] on span "Search" at bounding box center [964, 24] width 68 height 26
click at [978, 99] on li "Search History" at bounding box center [964, 99] width 183 height 33
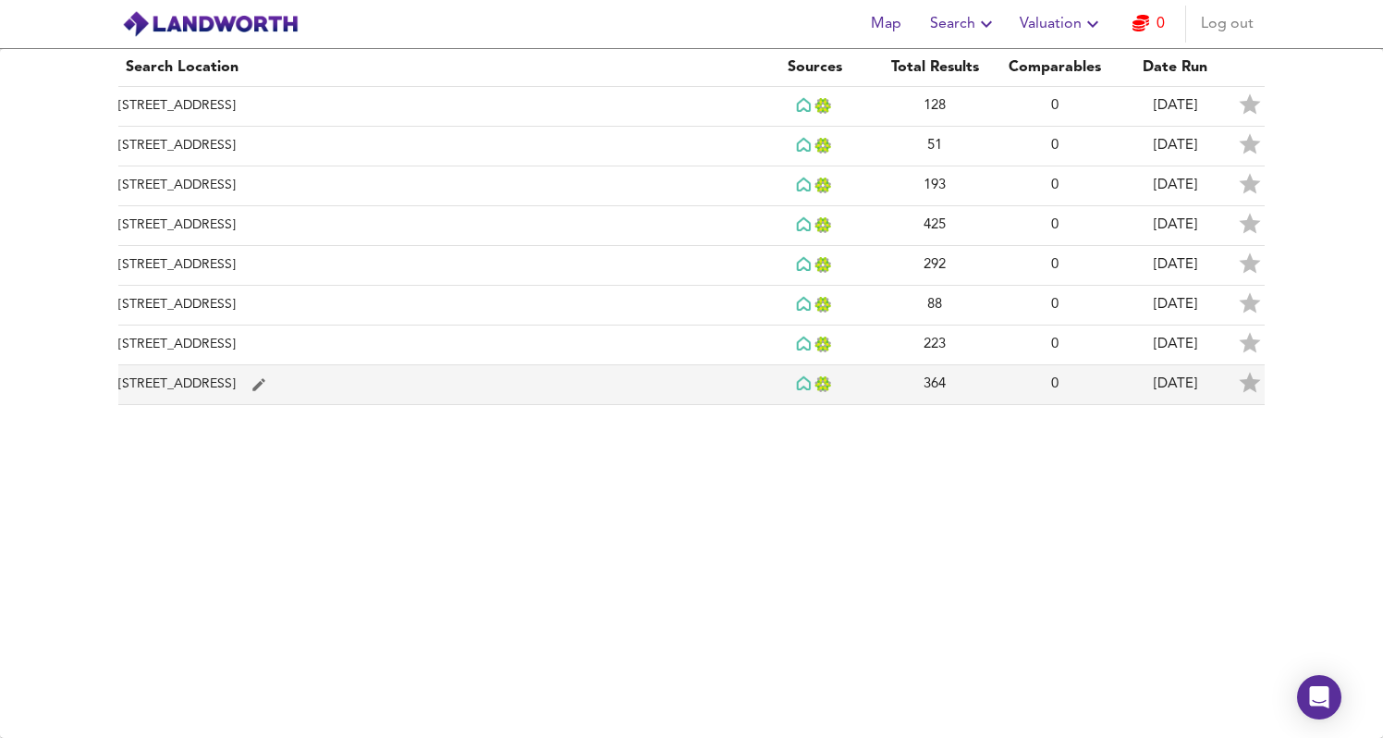
click at [432, 393] on td "[STREET_ADDRESS]" at bounding box center [436, 385] width 636 height 40
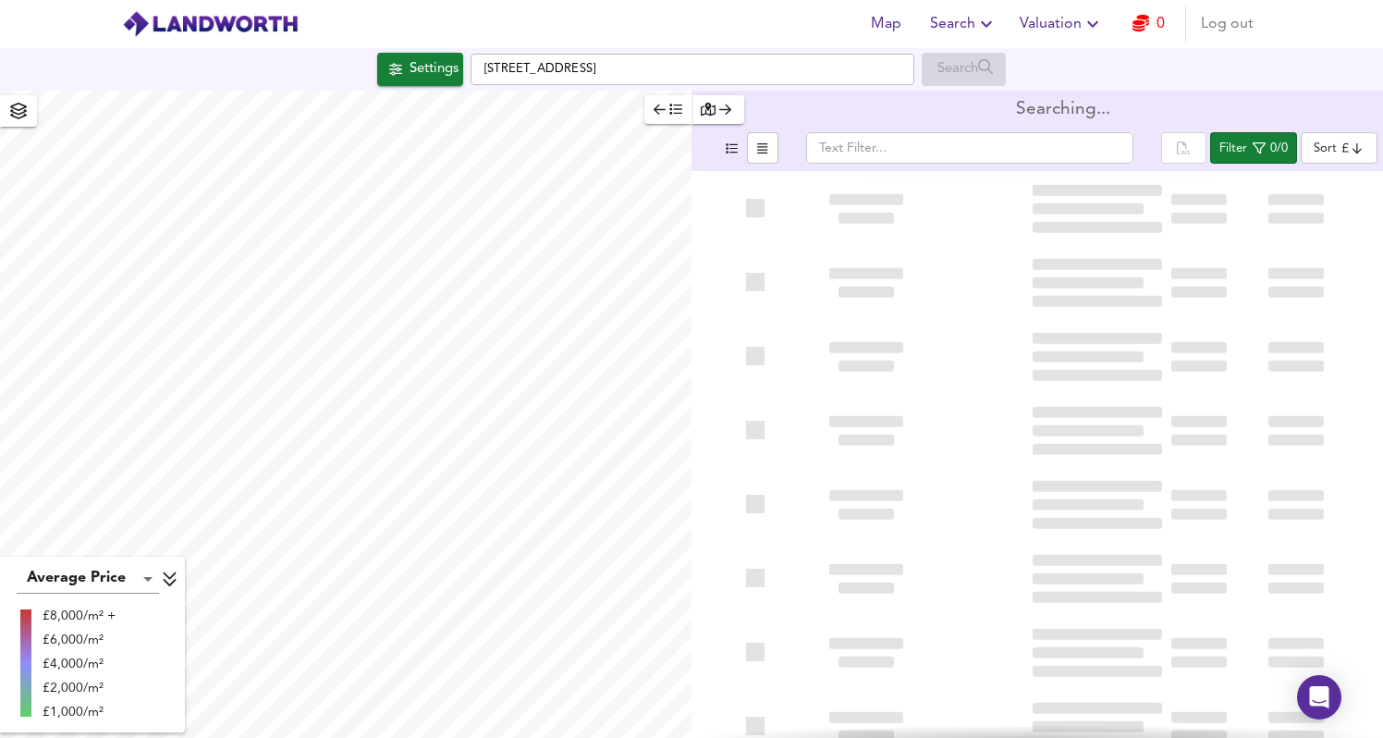
type input "bestdeal"
